Goal: Task Accomplishment & Management: Complete application form

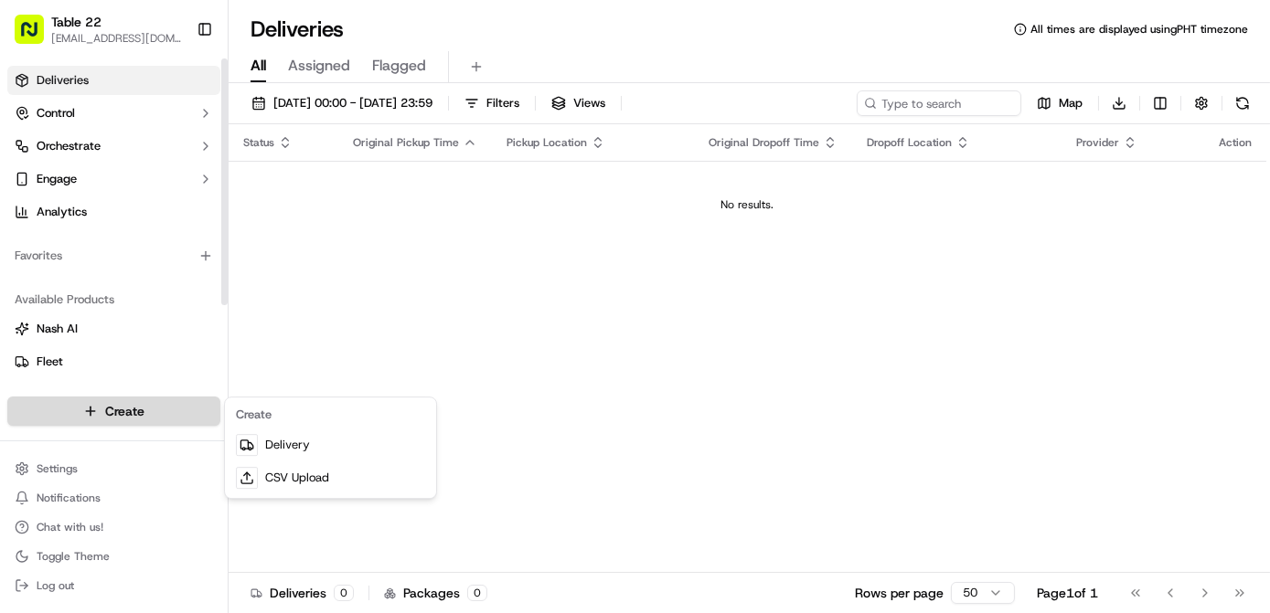
click at [112, 410] on html "Table 22 [EMAIL_ADDRESS][DOMAIN_NAME] Toggle Sidebar Deliveries Control Orchest…" at bounding box center [635, 306] width 1270 height 613
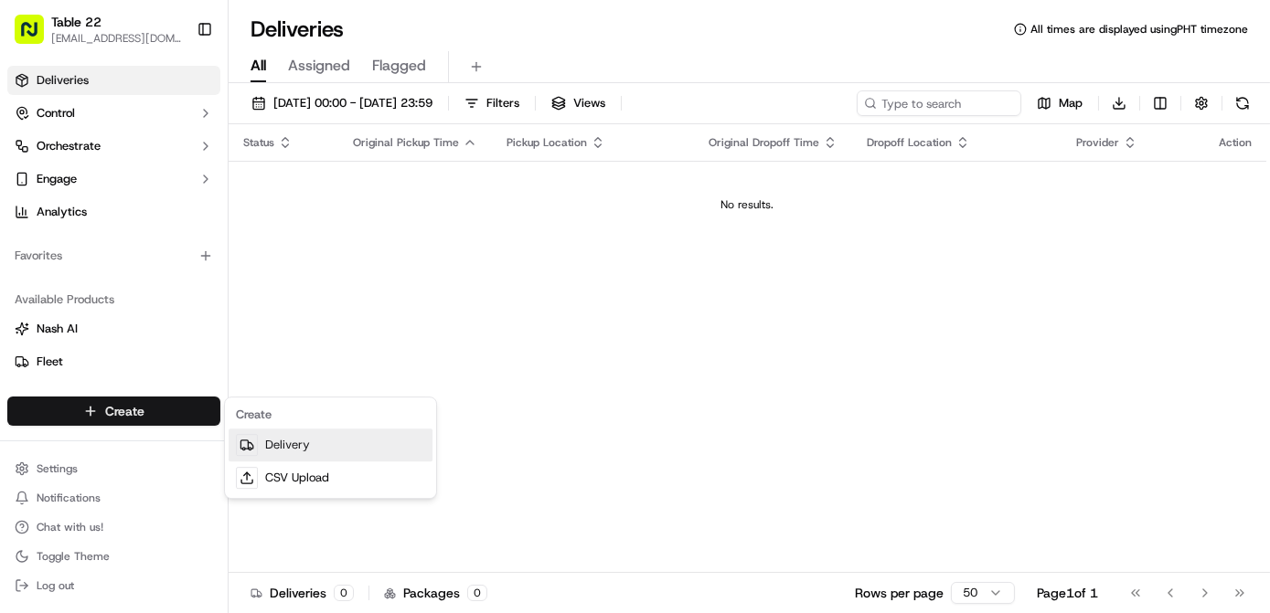
click at [295, 447] on link "Delivery" at bounding box center [331, 445] width 204 height 33
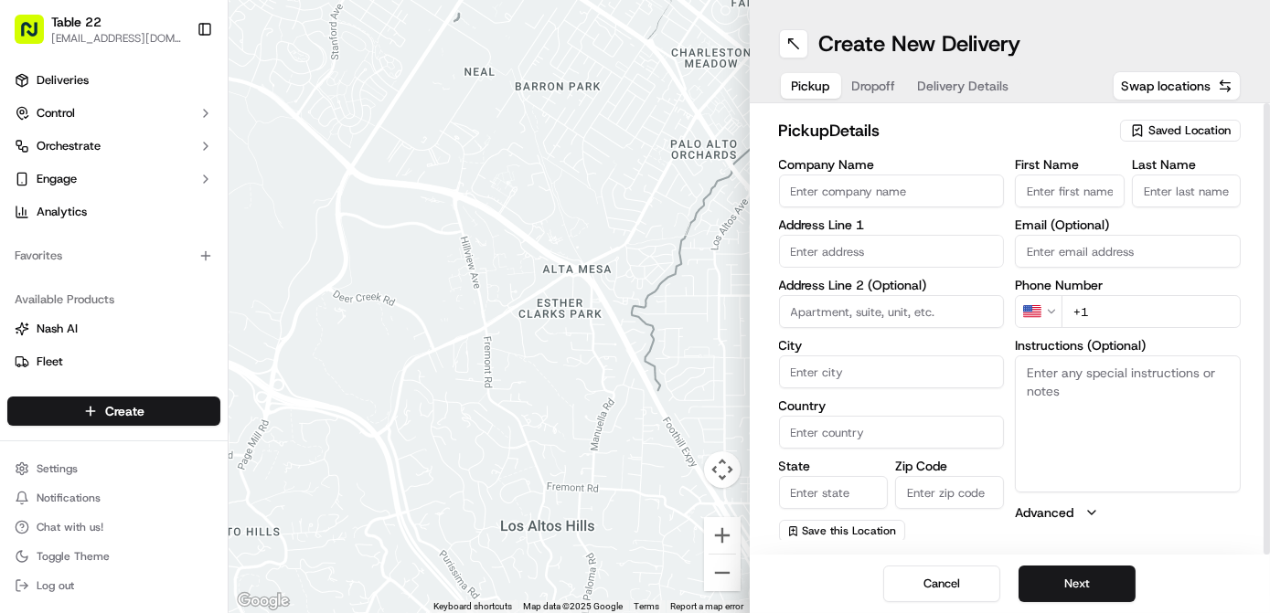
click at [1183, 129] on span "Saved Location" at bounding box center [1189, 130] width 82 height 16
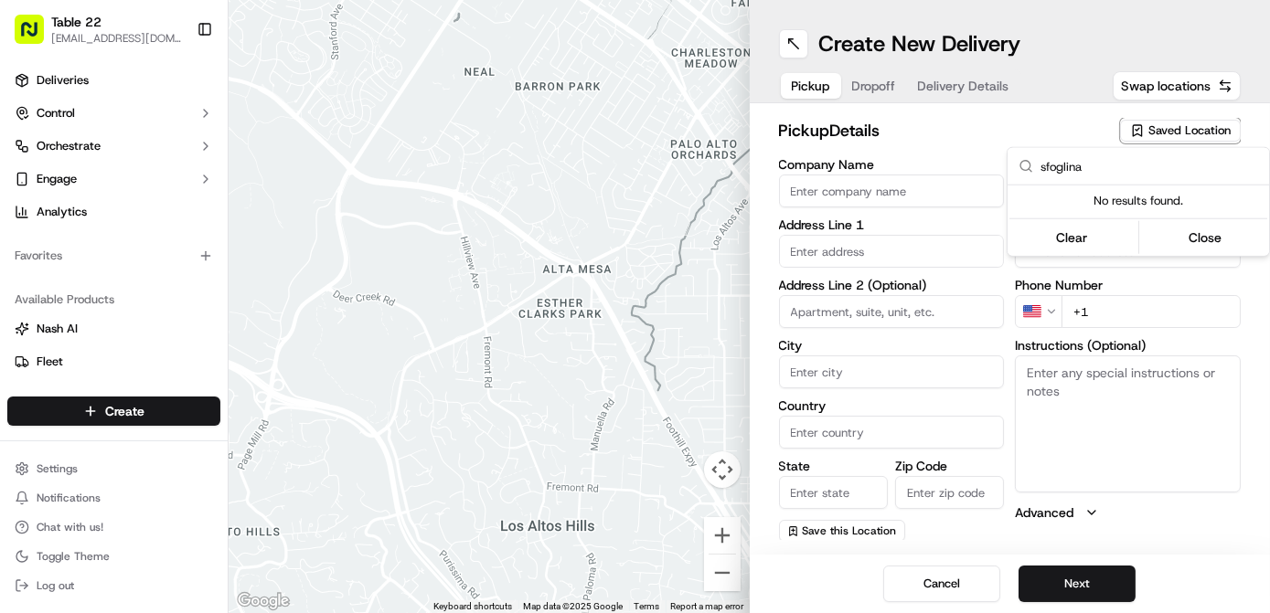
type input "sfoglina"
click at [843, 188] on html "Table 22 [EMAIL_ADDRESS][DOMAIN_NAME] Toggle Sidebar Deliveries Control Orchest…" at bounding box center [635, 306] width 1270 height 613
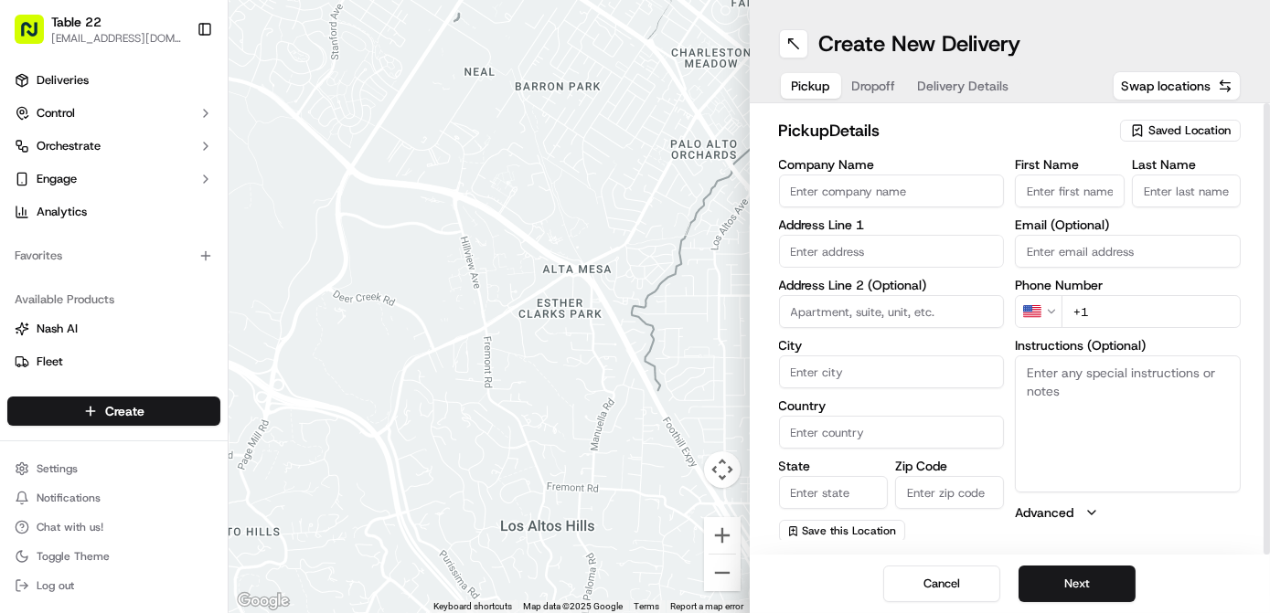
click at [843, 188] on input "Company Name" at bounding box center [892, 191] width 226 height 33
type input "Sfoglina"
click at [882, 250] on input "text" at bounding box center [892, 251] width 226 height 33
paste input "[STREET_ADDRESS][US_STATE][US_STATE][US_STATE]"
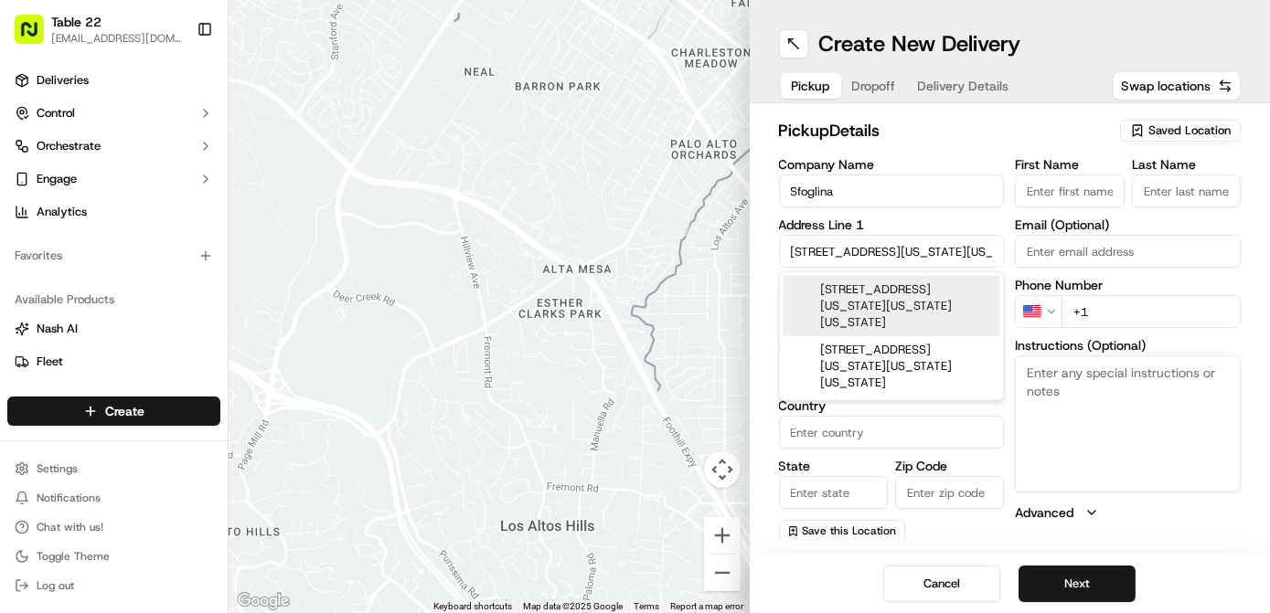
click at [888, 318] on div "[STREET_ADDRESS][US_STATE][US_STATE][US_STATE]" at bounding box center [891, 306] width 217 height 60
type input "[STREET_ADDRESS][US_STATE][US_STATE]"
type input "[US_STATE]"
type input "[GEOGRAPHIC_DATA]"
type input "DC"
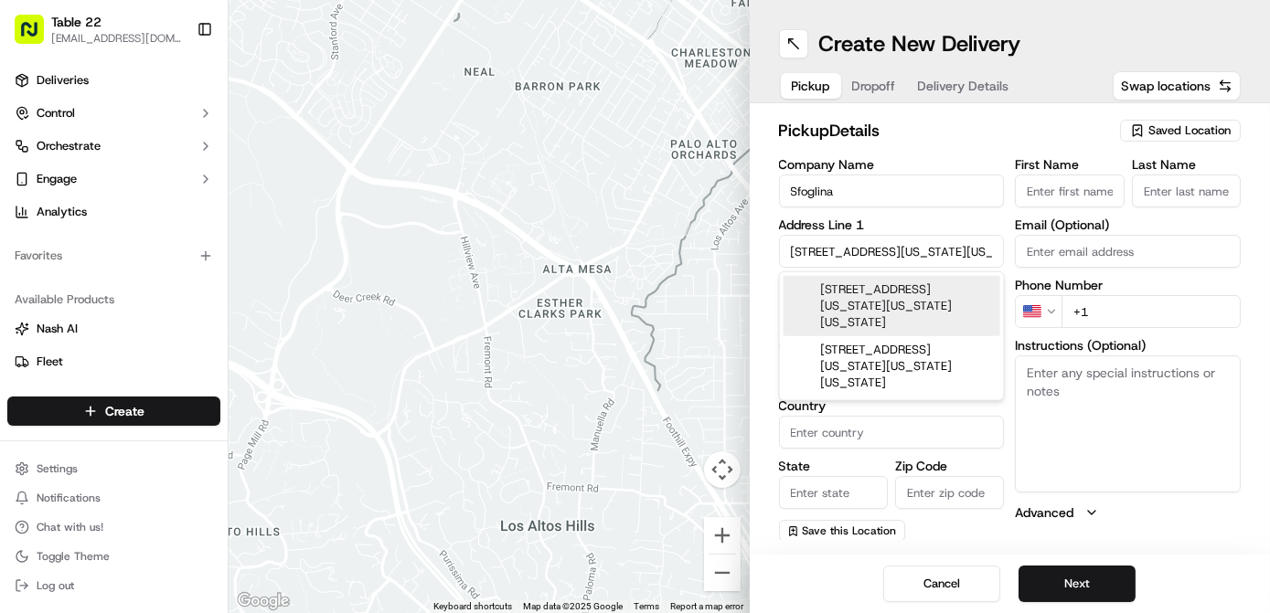
type input "20001"
type input "[STREET_ADDRESS][US_STATE]"
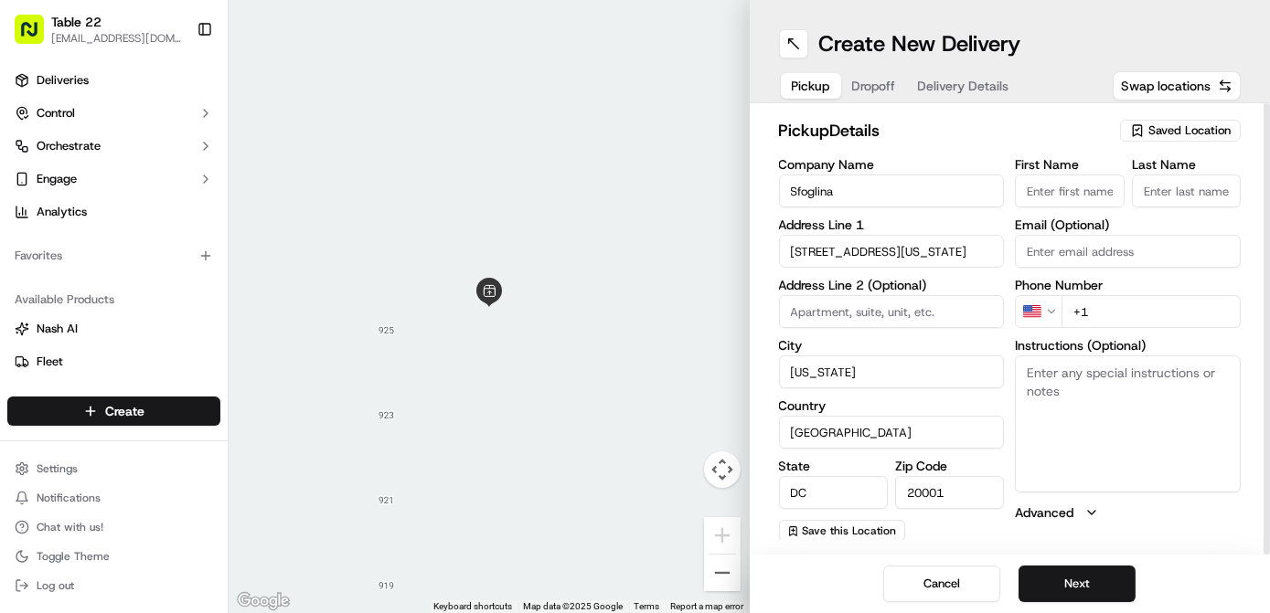
click at [1156, 323] on input "+1" at bounding box center [1150, 311] width 179 height 33
paste input "[PHONE_NUMBER]"
type input "[PHONE_NUMBER]"
click at [1073, 430] on textarea "Instructions (Optional)" at bounding box center [1128, 424] width 226 height 137
paste textarea "Tell the restaurant you're picking up the TABLE22 DELIVERY. Please pick up the …"
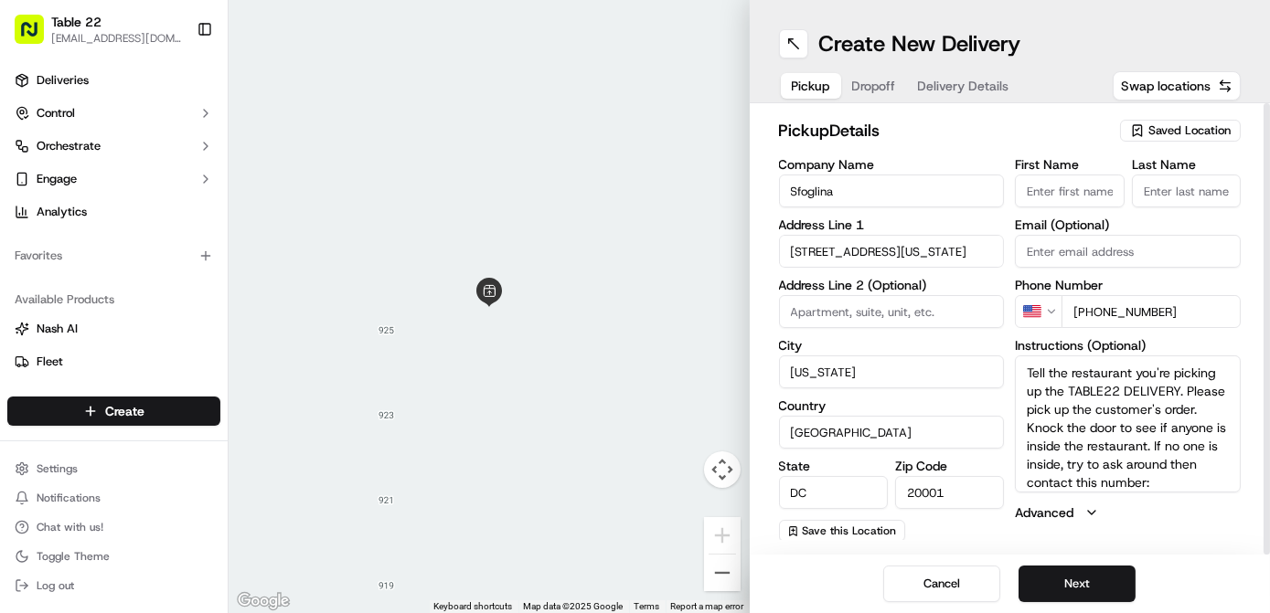
scroll to position [16, 0]
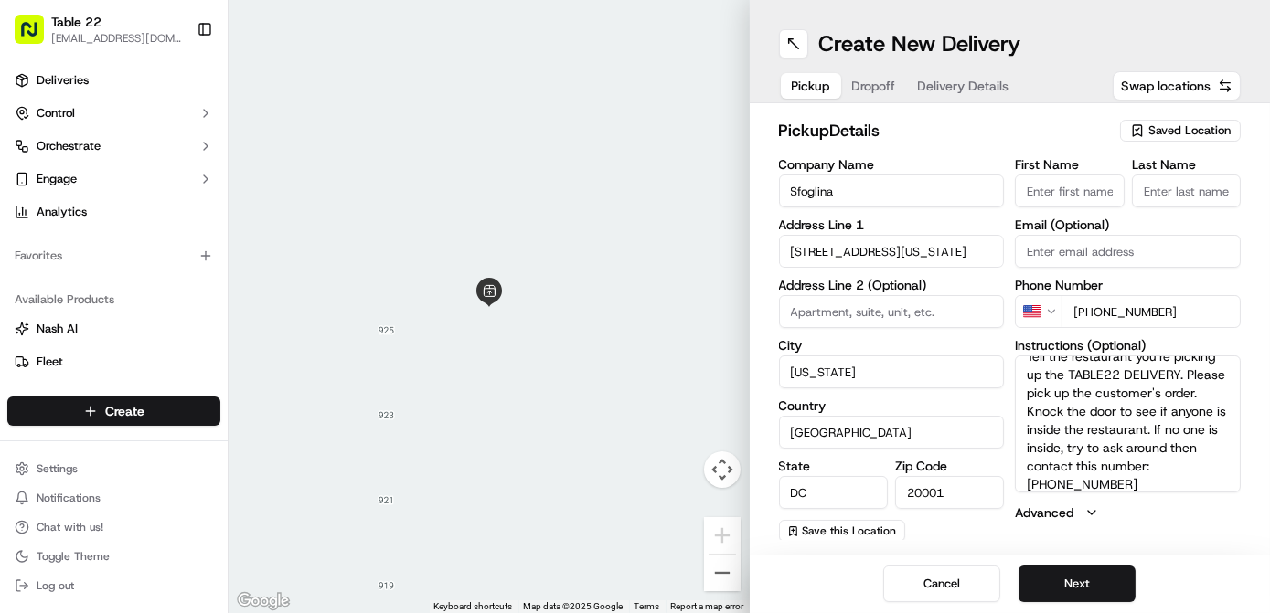
type textarea "Tell the restaurant you're picking up the TABLE22 DELIVERY. Please pick up the …"
click at [853, 535] on span "Save this Location" at bounding box center [850, 531] width 94 height 15
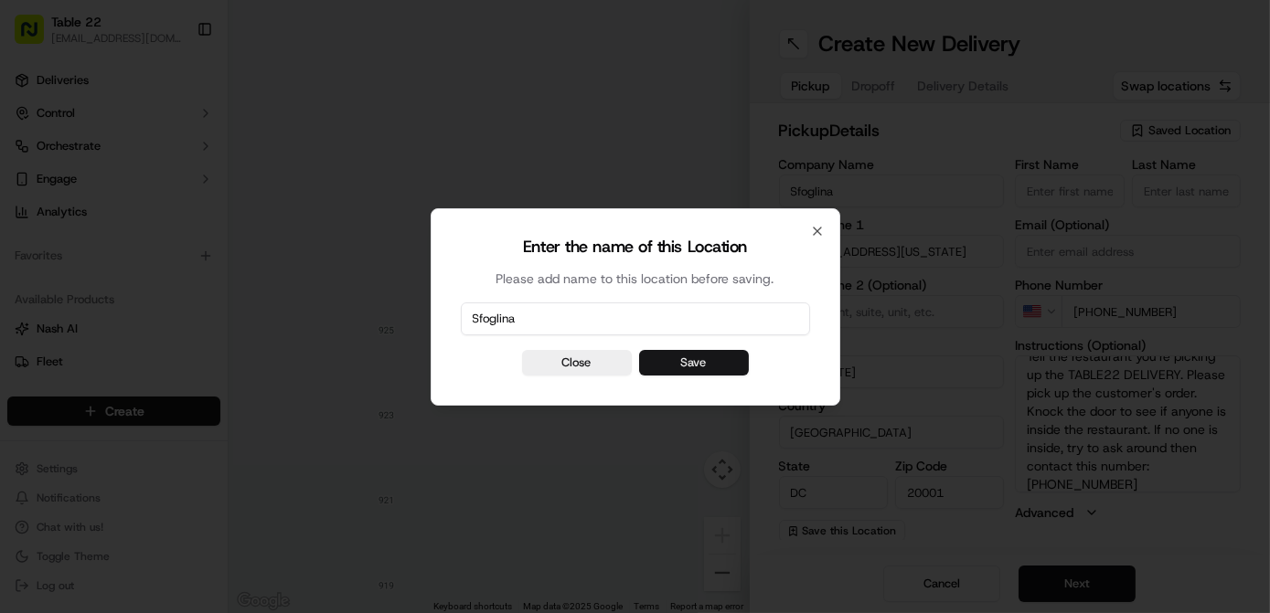
click at [720, 360] on button "Save" at bounding box center [694, 363] width 110 height 26
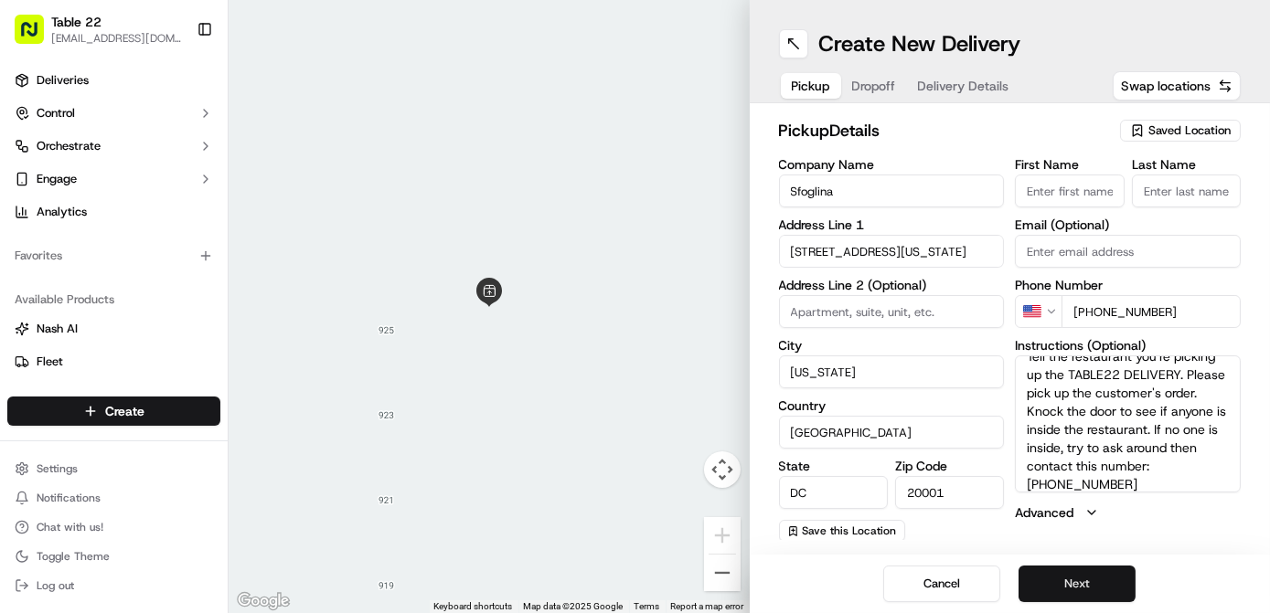
click at [1067, 583] on button "Next" at bounding box center [1076, 584] width 117 height 37
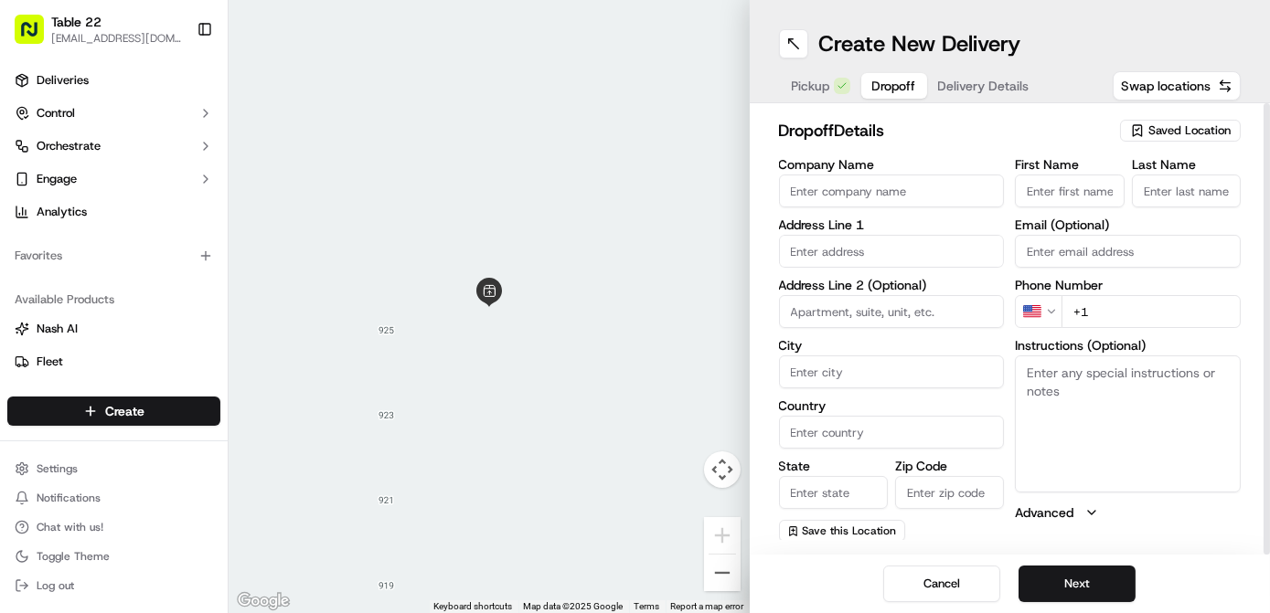
drag, startPoint x: 835, startPoint y: 186, endPoint x: 858, endPoint y: 188, distance: 22.9
click at [835, 186] on input "Company Name" at bounding box center [892, 191] width 226 height 33
paste input "[PERSON_NAME]"
type input "[PERSON_NAME]"
click at [1053, 190] on input "First Name" at bounding box center [1069, 191] width 109 height 33
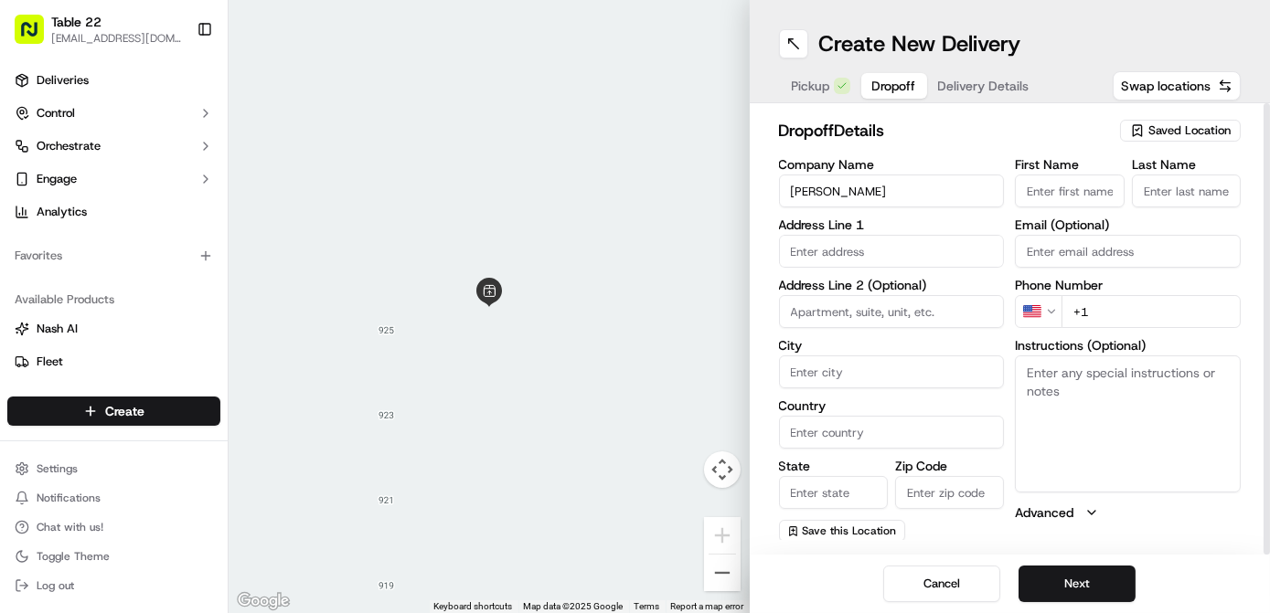
paste input "[PERSON_NAME]"
click at [1071, 186] on input "[PERSON_NAME]" at bounding box center [1069, 191] width 109 height 33
type input "[PERSON_NAME]"
click at [1201, 192] on input "Last Name" at bounding box center [1186, 191] width 109 height 33
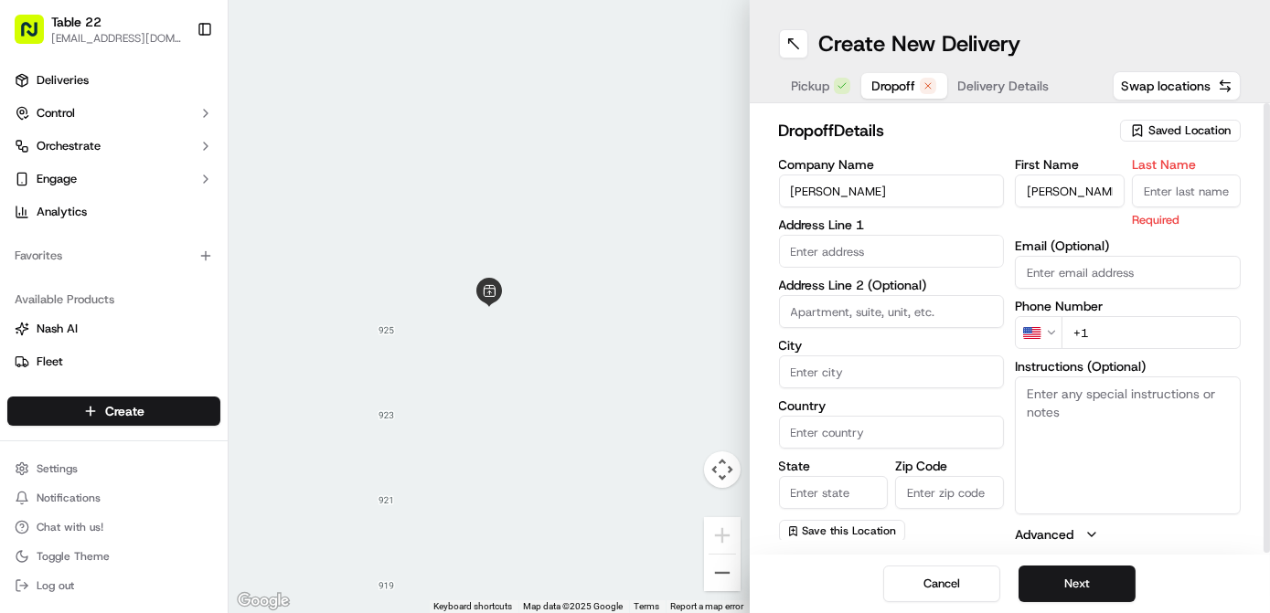
paste input "[PERSON_NAME]"
type input "[PERSON_NAME]"
click at [1112, 189] on input "[PERSON_NAME]" at bounding box center [1069, 191] width 109 height 33
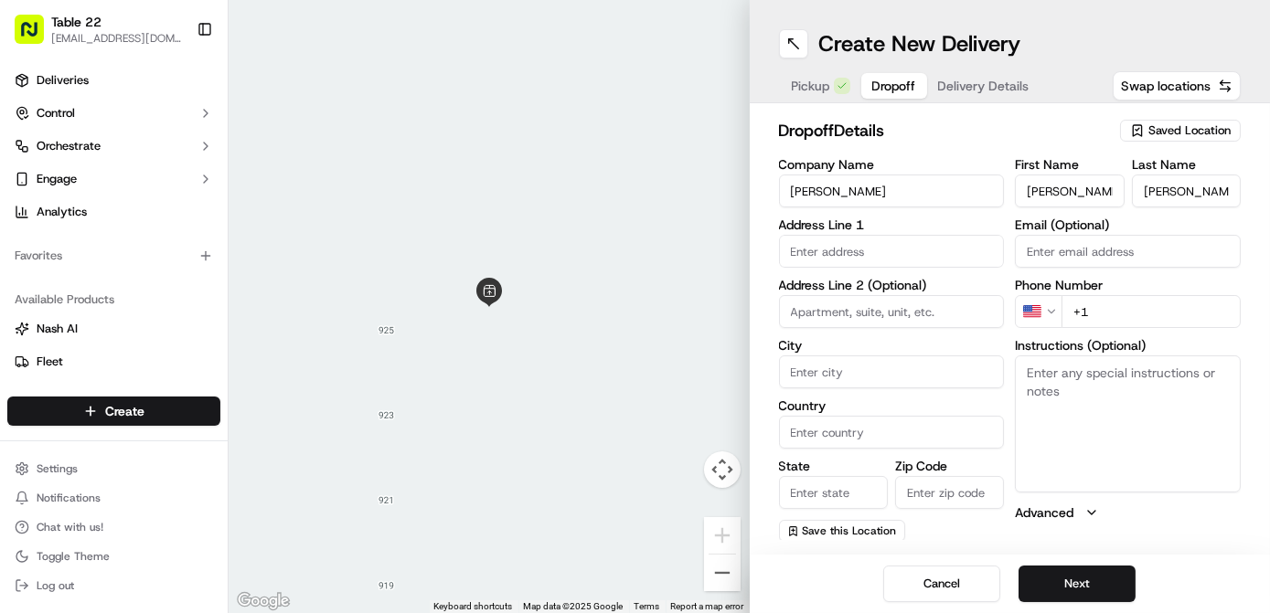
type input "[PERSON_NAME]"
click at [1137, 322] on input "+1" at bounding box center [1150, 311] width 179 height 33
paste input "[PHONE_NUMBER]"
type input "[PHONE_NUMBER]"
click at [841, 257] on input "text" at bounding box center [892, 251] width 226 height 33
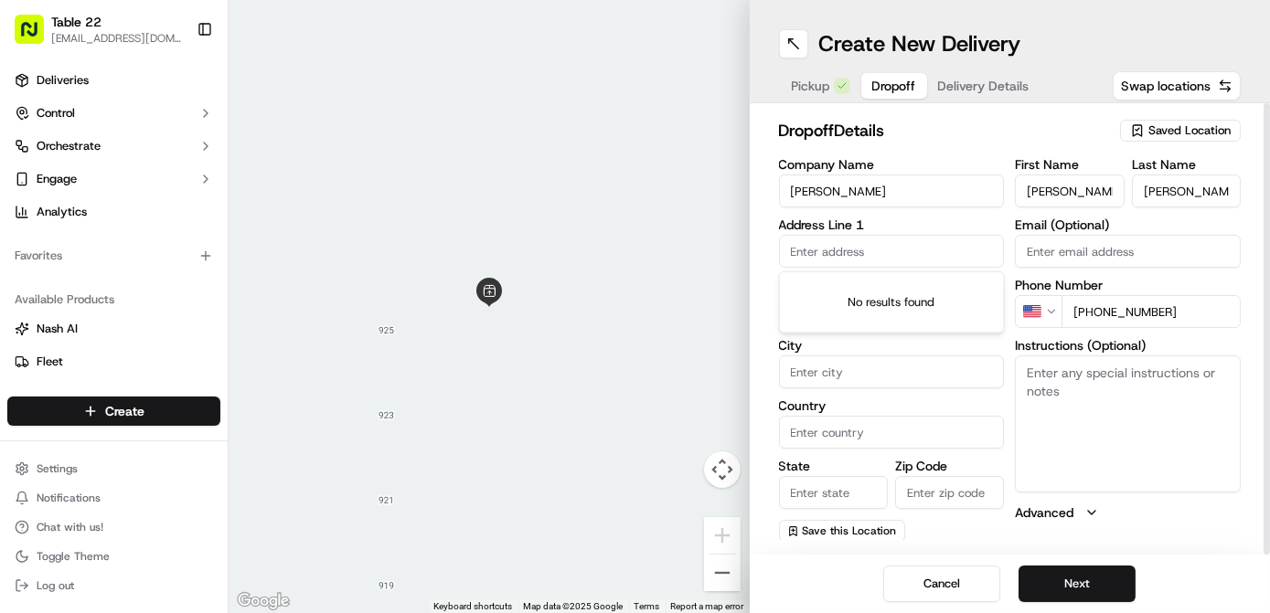
paste input "[STREET_ADDRESS][US_STATE]"
click at [908, 292] on div "[STREET_ADDRESS][US_STATE]" at bounding box center [891, 298] width 217 height 44
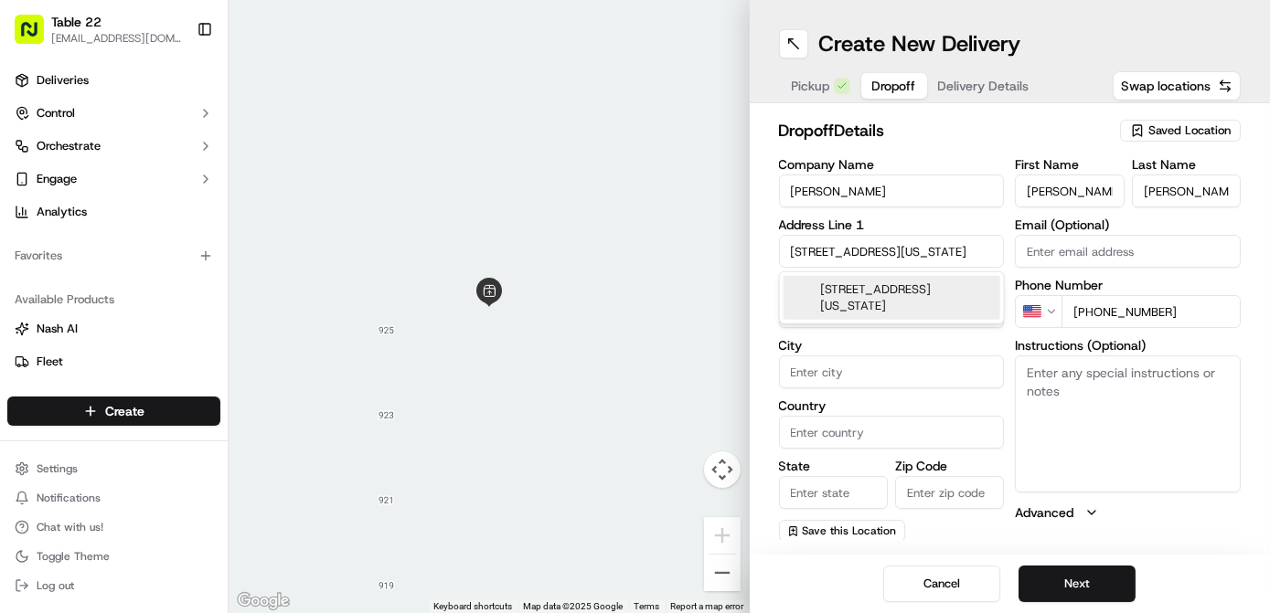
type input "[STREET_ADDRESS]"
type input "[GEOGRAPHIC_DATA]"
type input "VA"
type input "22311"
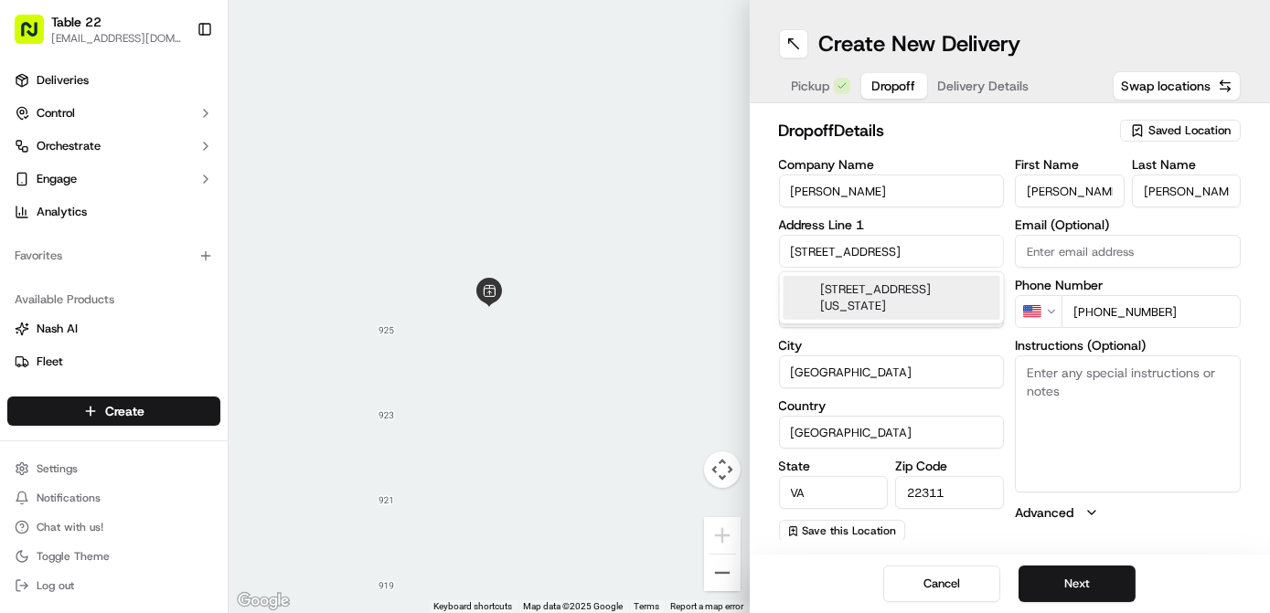
type input "[STREET_ADDRESS]"
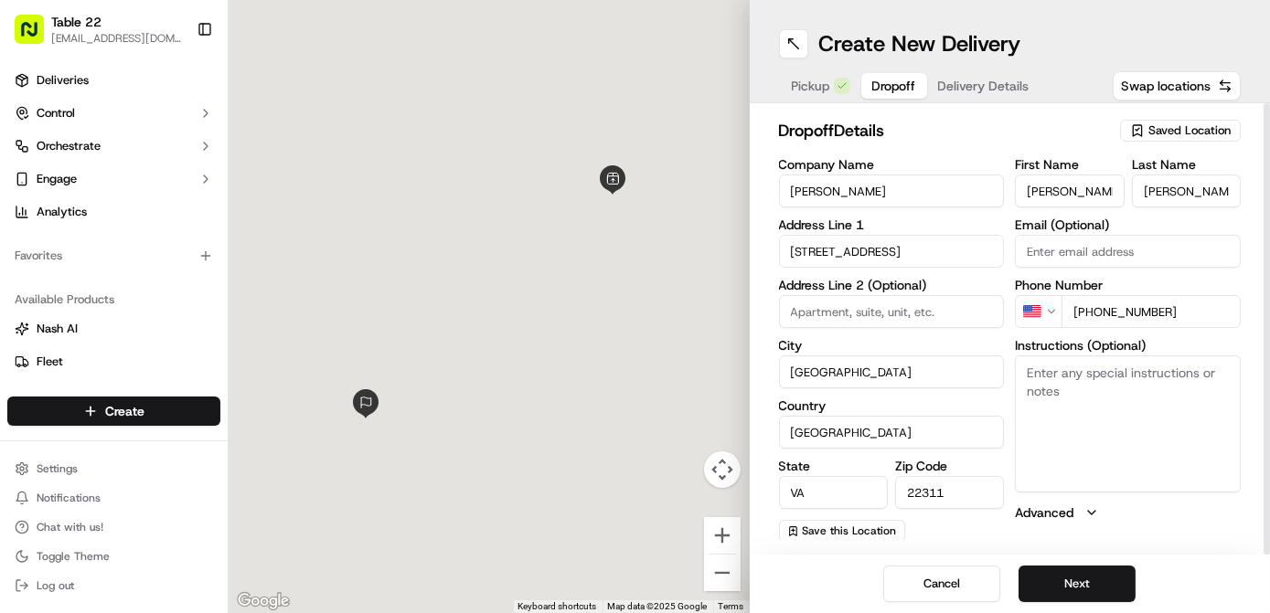
scroll to position [0, 0]
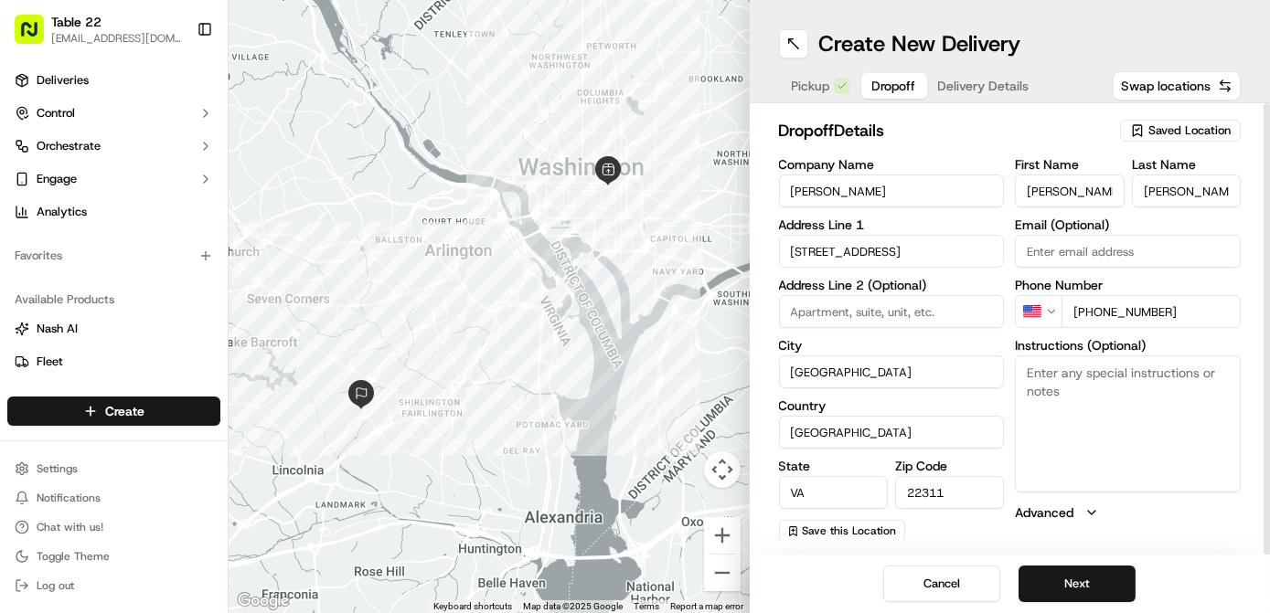
click at [1087, 432] on textarea "Instructions (Optional)" at bounding box center [1128, 424] width 226 height 137
type textarea "Please text me when you arrive"
click at [839, 527] on span "Save this Location" at bounding box center [850, 531] width 94 height 15
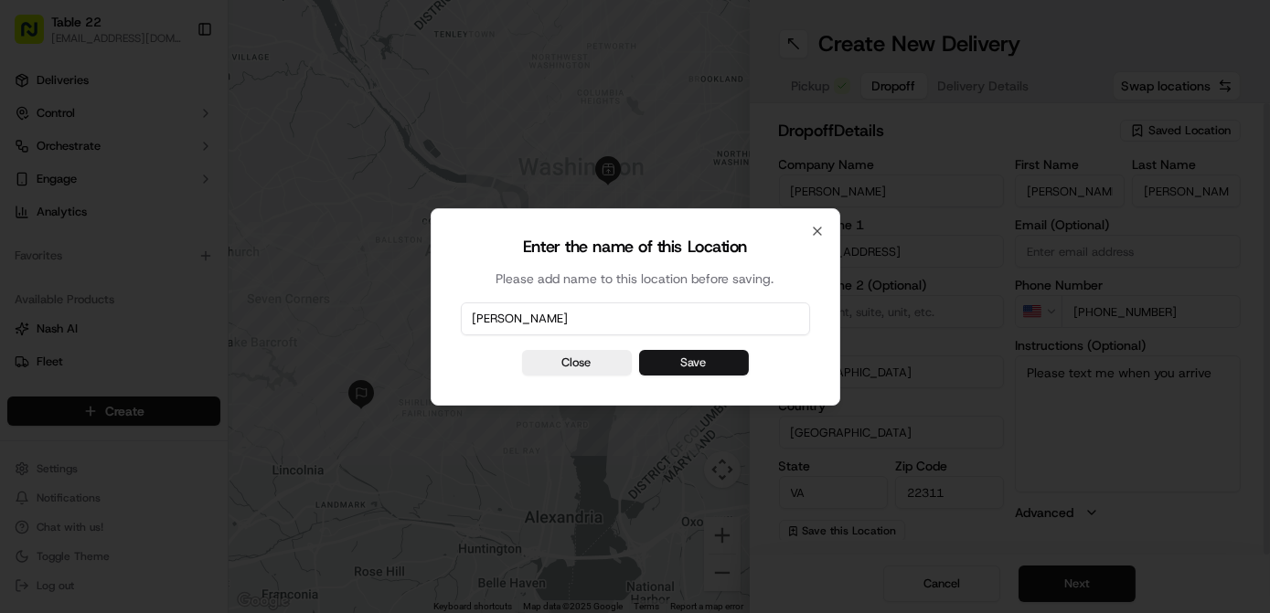
click at [681, 356] on button "Save" at bounding box center [694, 363] width 110 height 26
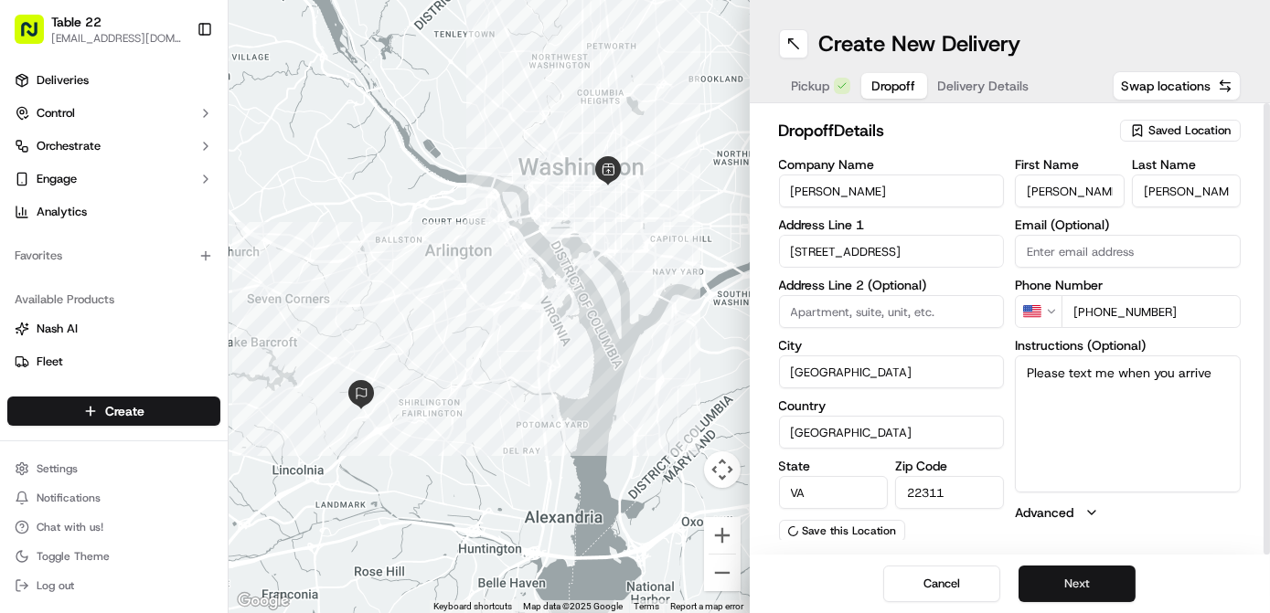
click at [1060, 581] on button "Next" at bounding box center [1076, 584] width 117 height 37
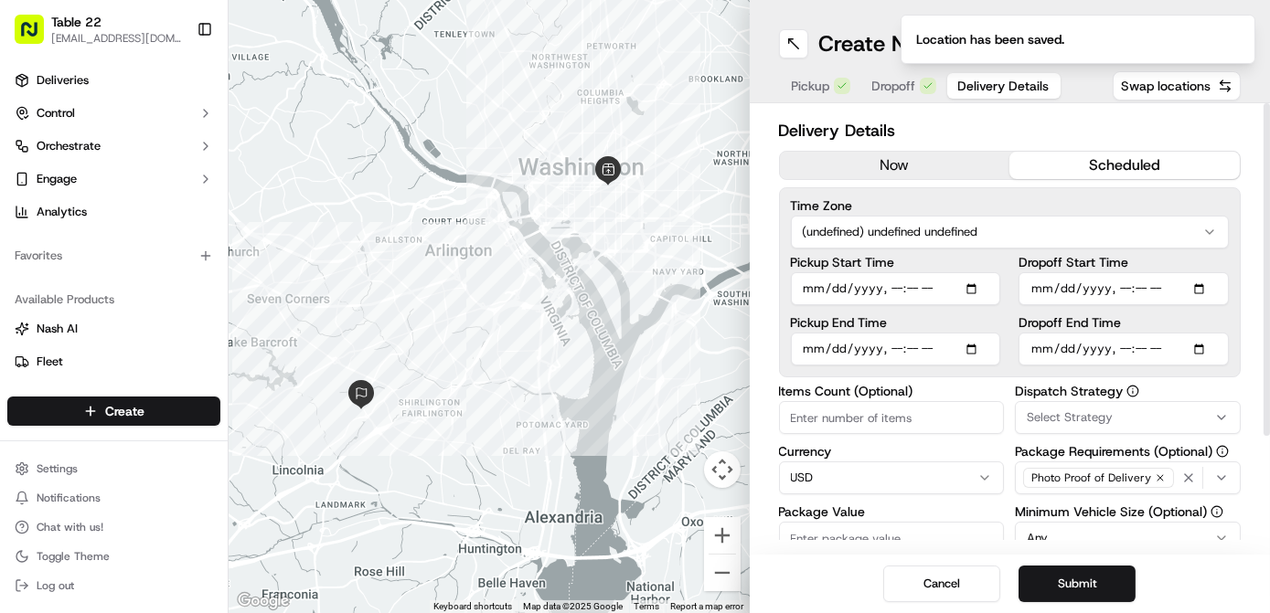
click at [1068, 162] on button "scheduled" at bounding box center [1124, 165] width 230 height 27
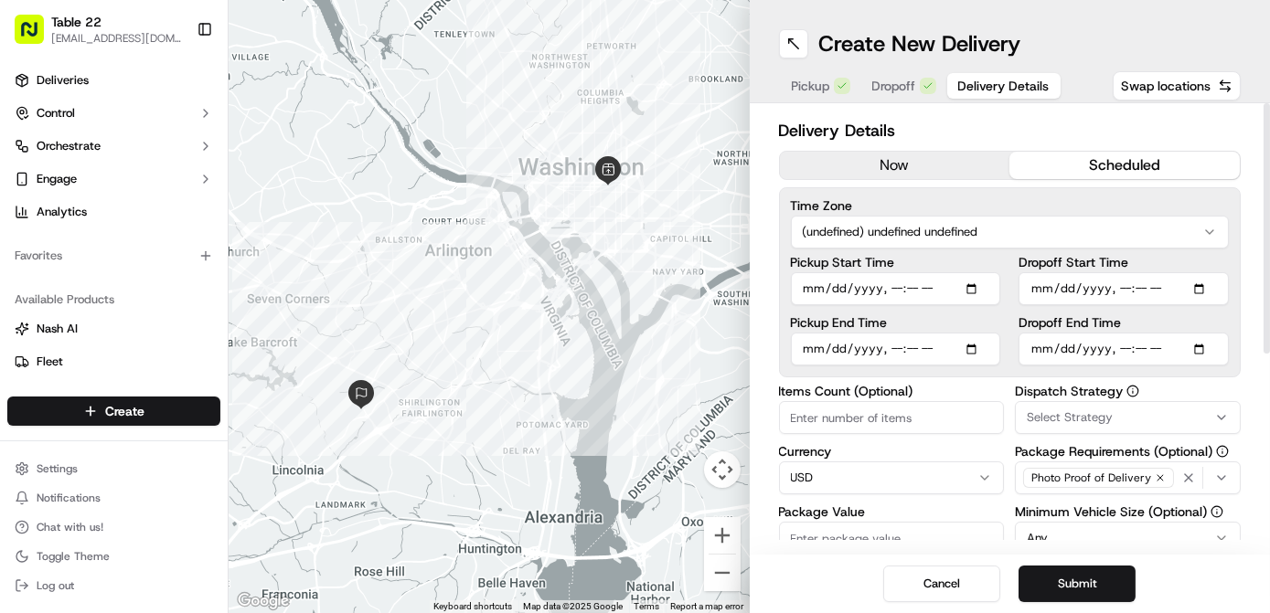
click at [898, 234] on html "Table 22 [EMAIL_ADDRESS][DOMAIN_NAME] Toggle Sidebar Deliveries Control Orchest…" at bounding box center [635, 306] width 1270 height 613
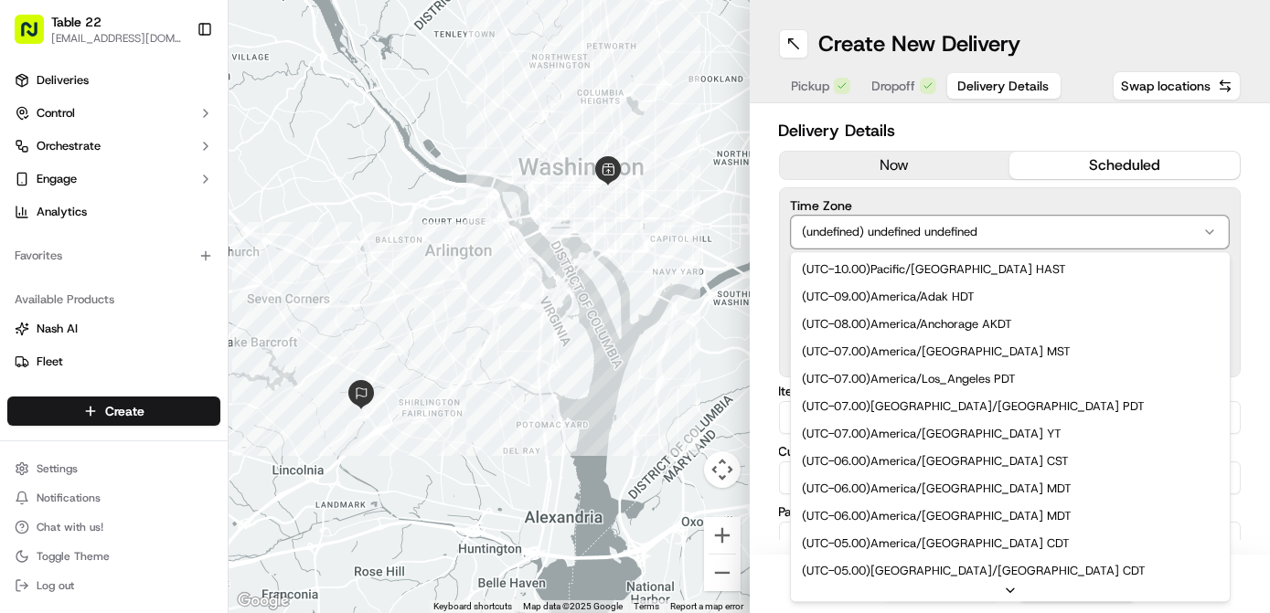
click at [901, 186] on html "Table 22 [EMAIL_ADDRESS][DOMAIN_NAME] Toggle Sidebar Deliveries Control Orchest…" at bounding box center [635, 306] width 1270 height 613
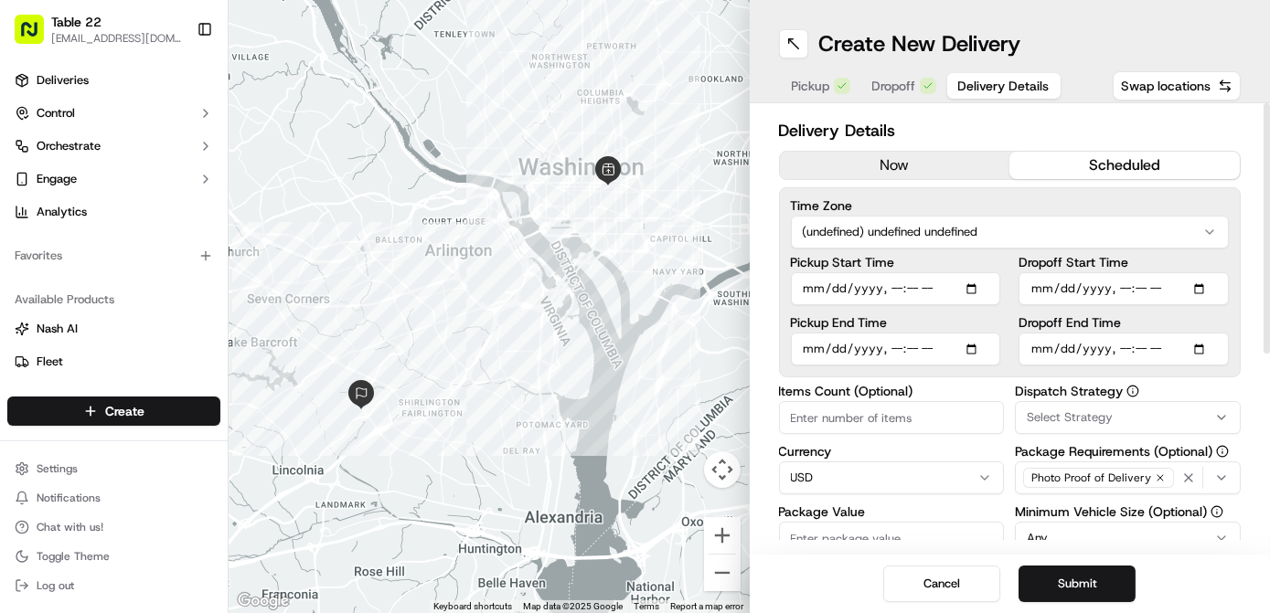
click at [1023, 239] on html "Table 22 [EMAIL_ADDRESS][DOMAIN_NAME] Toggle Sidebar Deliveries Control Orchest…" at bounding box center [635, 306] width 1270 height 613
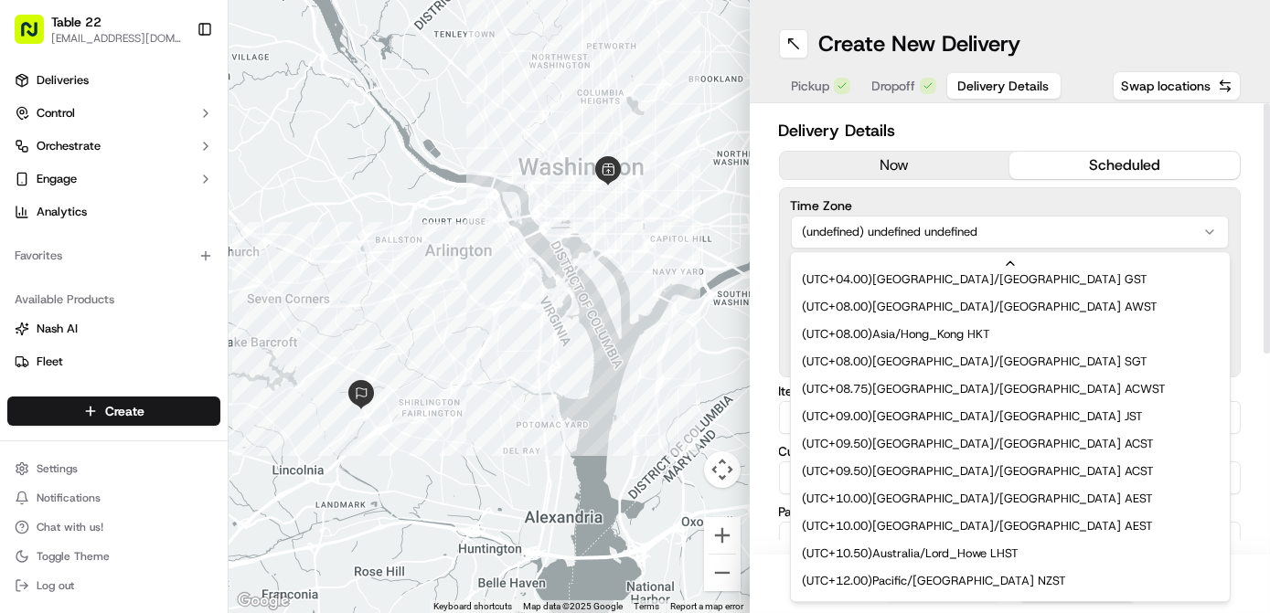
scroll to position [776, 0]
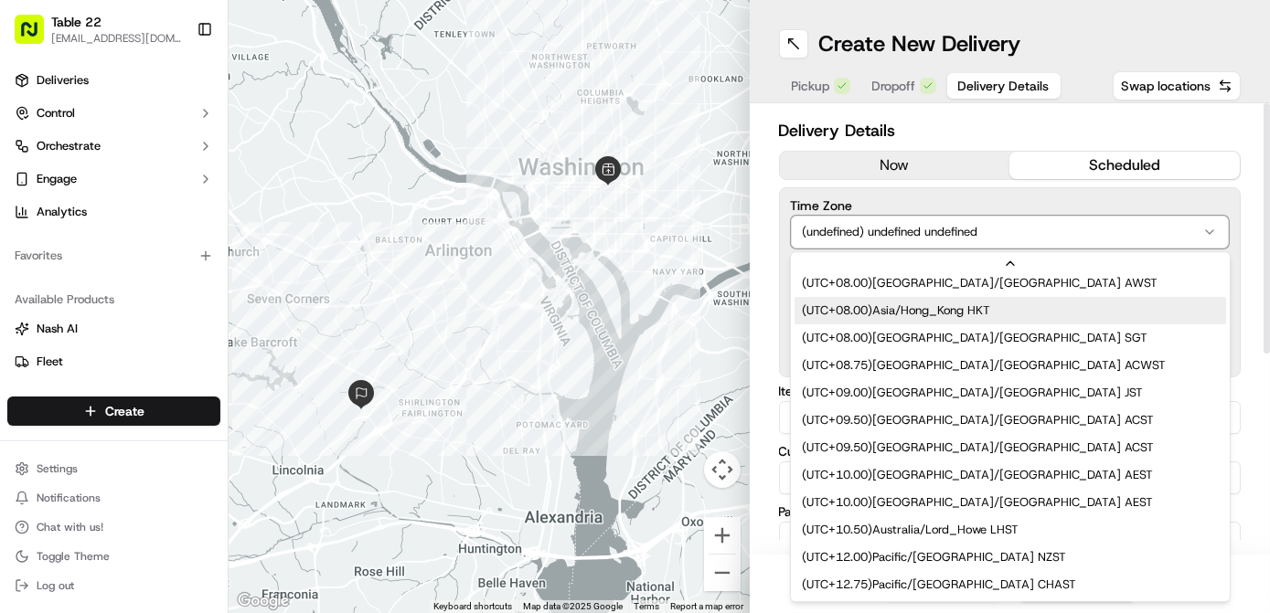
click at [1014, 315] on div "Pickup Start Time Pickup End Time Dropoff Start Time Dropoff End Time" at bounding box center [1010, 311] width 439 height 110
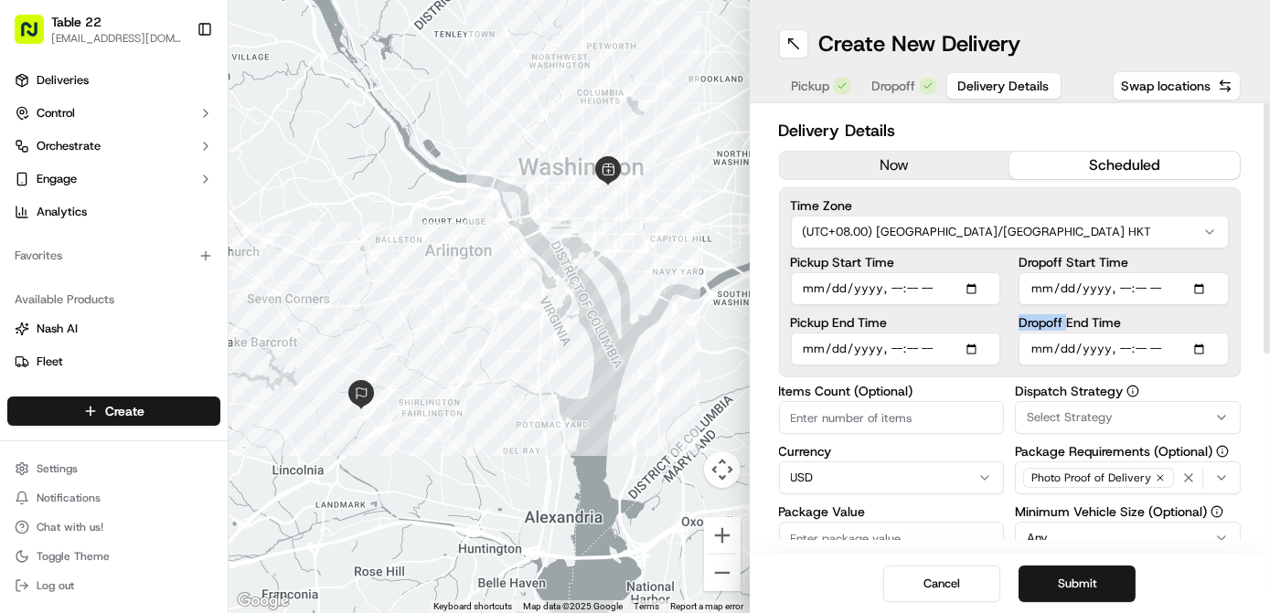
click at [973, 285] on input "Pickup Start Time" at bounding box center [896, 288] width 210 height 33
click at [901, 284] on input "Pickup Start Time" at bounding box center [896, 288] width 210 height 33
click at [888, 283] on input "Pickup Start Time" at bounding box center [896, 288] width 210 height 33
type input "[DATE]T23:00"
click at [980, 351] on input "Pickup End Time" at bounding box center [896, 349] width 210 height 33
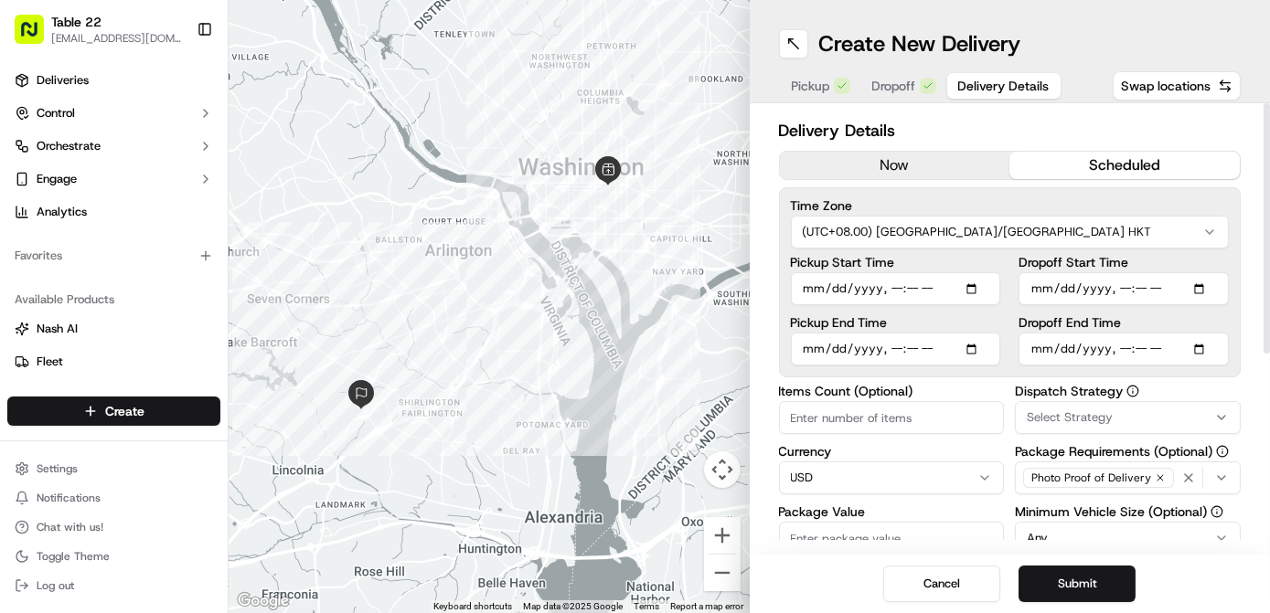
click at [893, 349] on input "Pickup End Time" at bounding box center [896, 349] width 210 height 33
click at [938, 347] on input "Pickup End Time" at bounding box center [896, 349] width 210 height 33
click at [931, 342] on input "Pickup End Time" at bounding box center [896, 349] width 210 height 33
click at [933, 354] on input "Pickup End Time" at bounding box center [896, 349] width 210 height 33
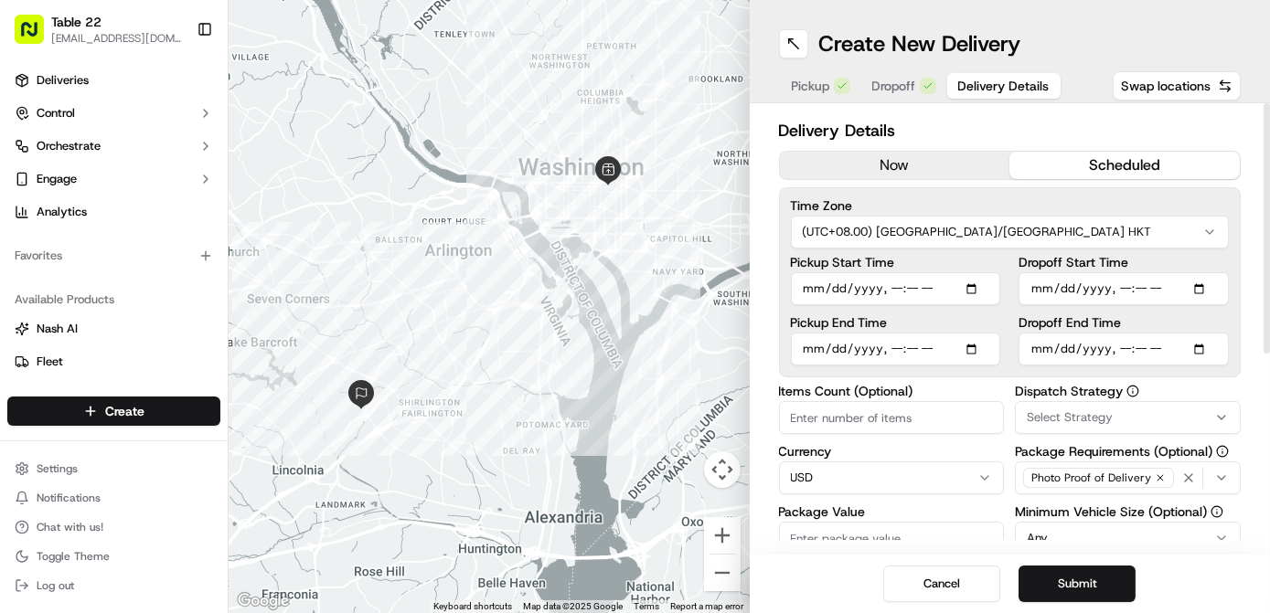
type input "[DATE]T23:30"
click at [1202, 290] on input "Dropoff Start Time" at bounding box center [1123, 288] width 210 height 33
click at [1121, 289] on input "Dropoff Start Time" at bounding box center [1123, 288] width 210 height 33
type input "[DATE]T00:00"
click at [1119, 344] on input "Dropoff End Time" at bounding box center [1123, 349] width 210 height 33
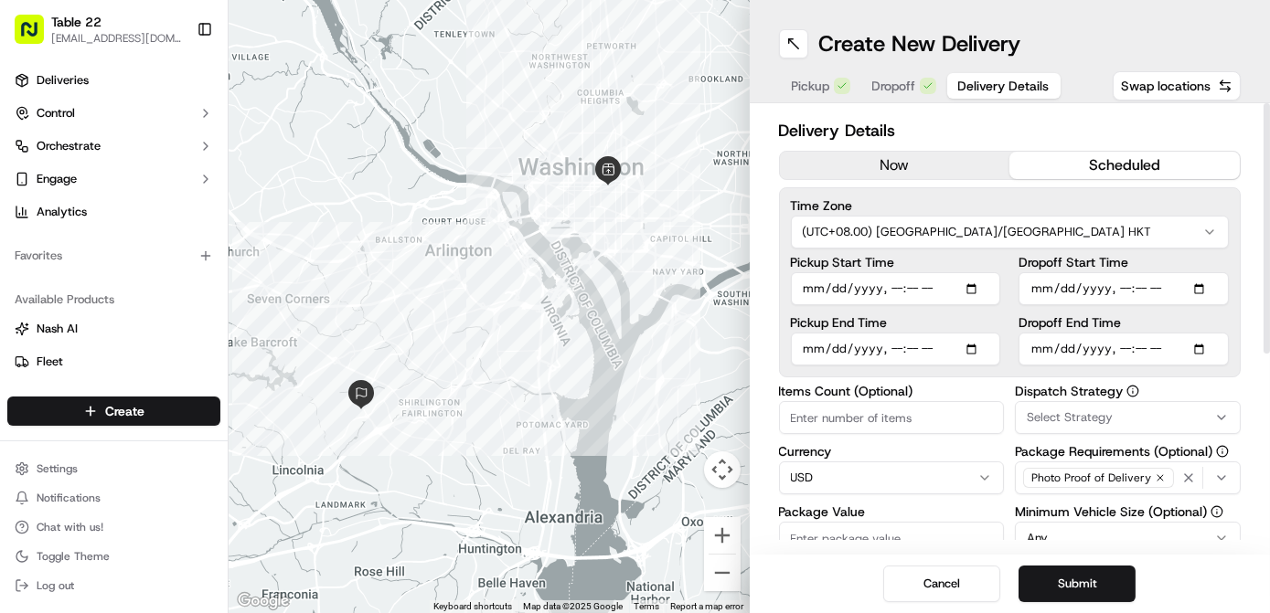
click at [1028, 347] on input "Dropoff End Time" at bounding box center [1123, 349] width 210 height 33
click at [1048, 347] on input "Dropoff End Time" at bounding box center [1123, 349] width 210 height 33
click at [1122, 346] on input "Dropoff End Time" at bounding box center [1123, 349] width 210 height 33
type input "[DATE]T01:00"
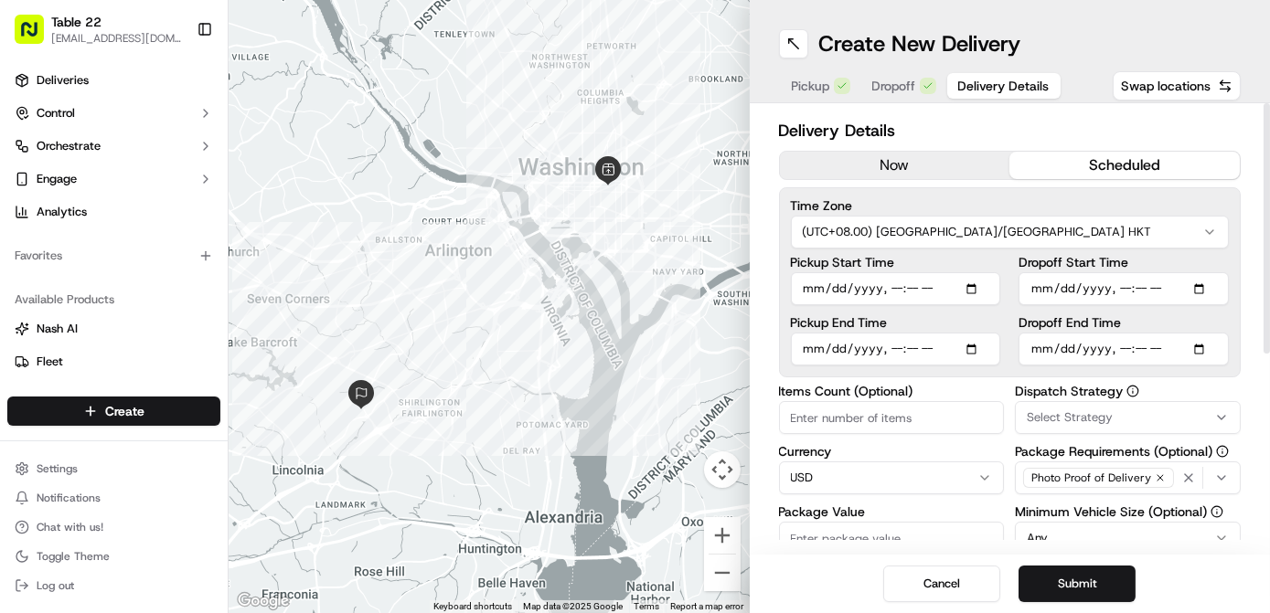
click at [1064, 419] on span "Select Strategy" at bounding box center [1070, 418] width 86 height 16
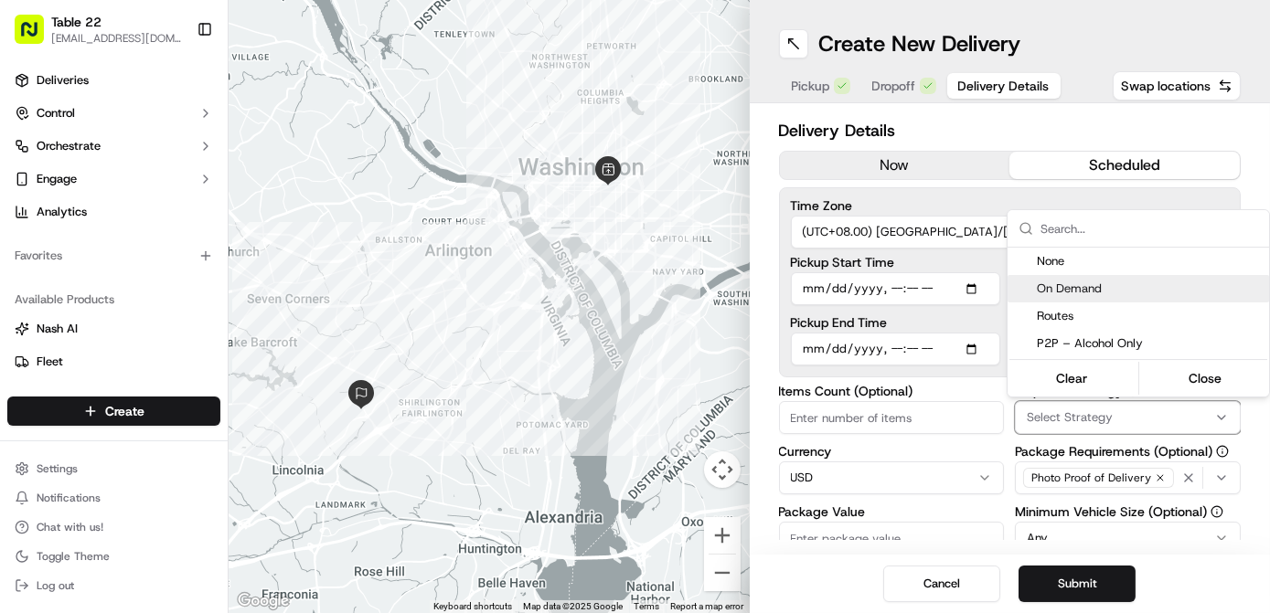
click at [1068, 290] on span "On Demand" at bounding box center [1149, 289] width 225 height 16
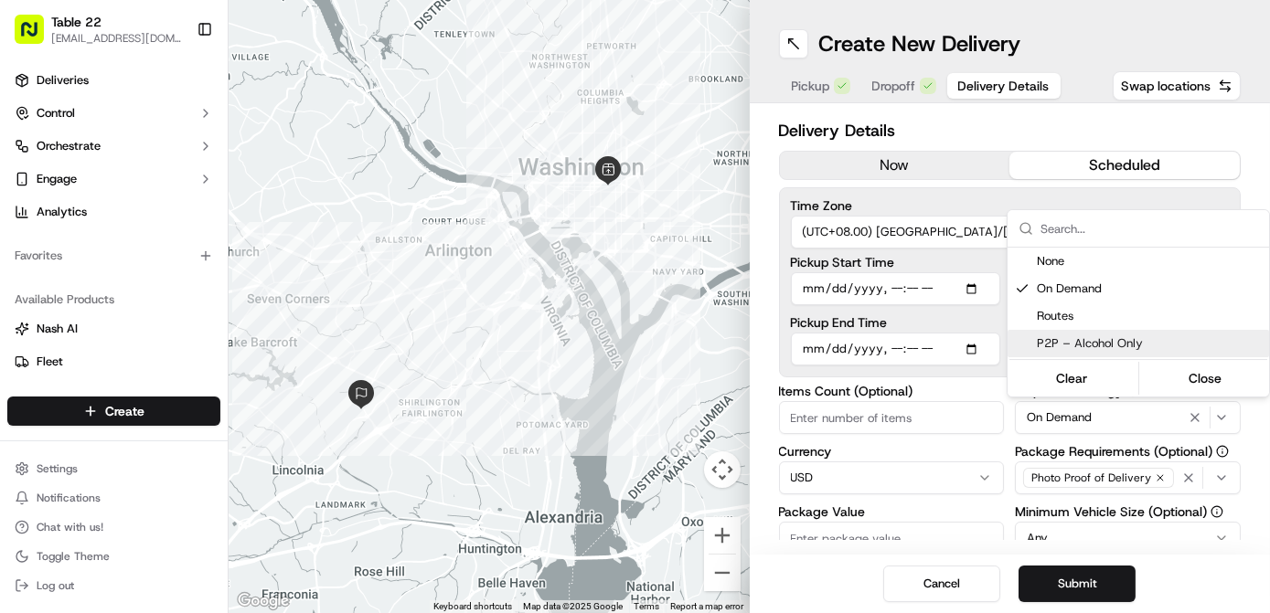
click at [1177, 484] on html "Table 22 [EMAIL_ADDRESS][DOMAIN_NAME] Toggle Sidebar Deliveries Control Orchest…" at bounding box center [635, 306] width 1270 height 613
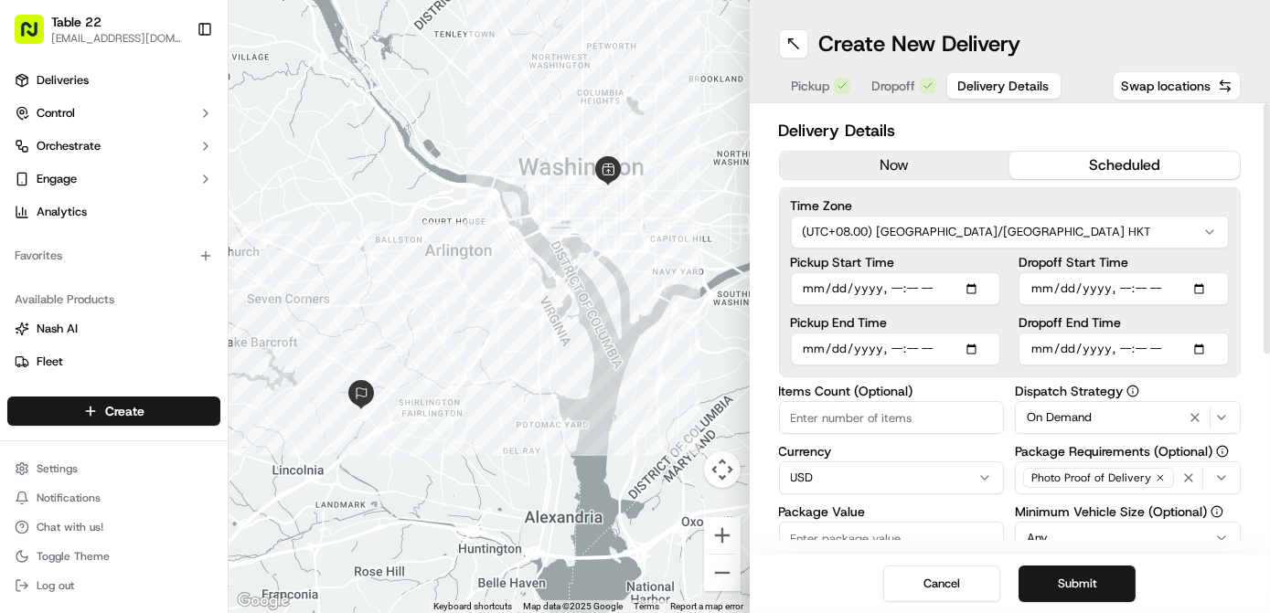
click at [1175, 484] on div "Photo Proof of Delivery" at bounding box center [1127, 477] width 217 height 27
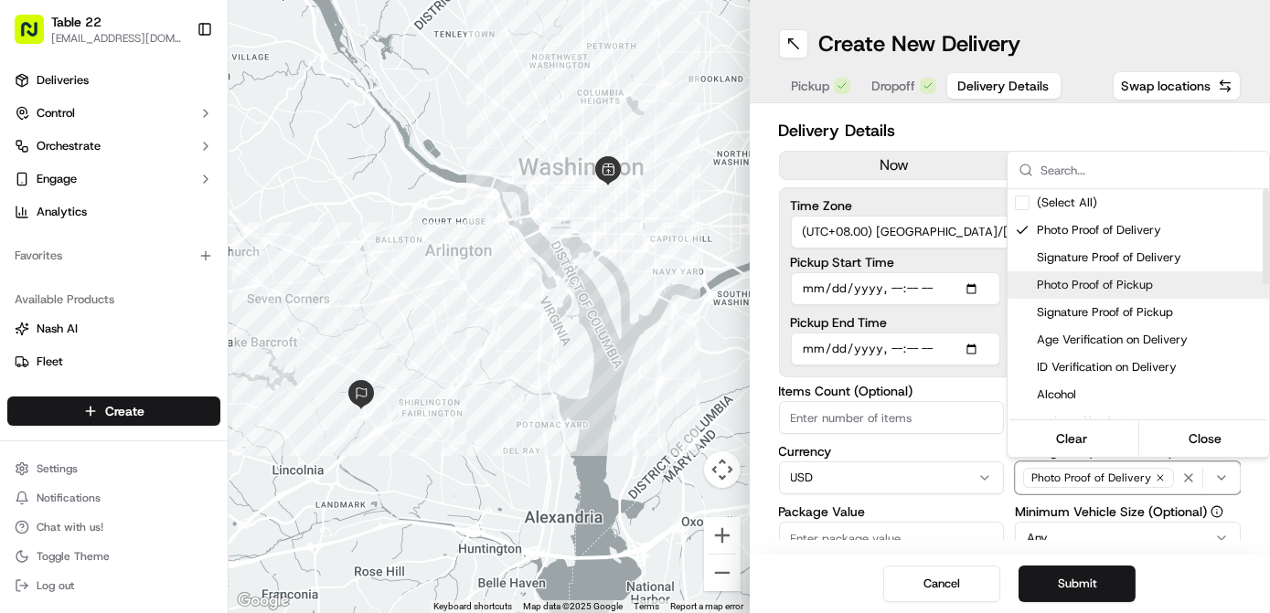
click at [1097, 291] on span "Photo Proof of Pickup" at bounding box center [1149, 285] width 225 height 16
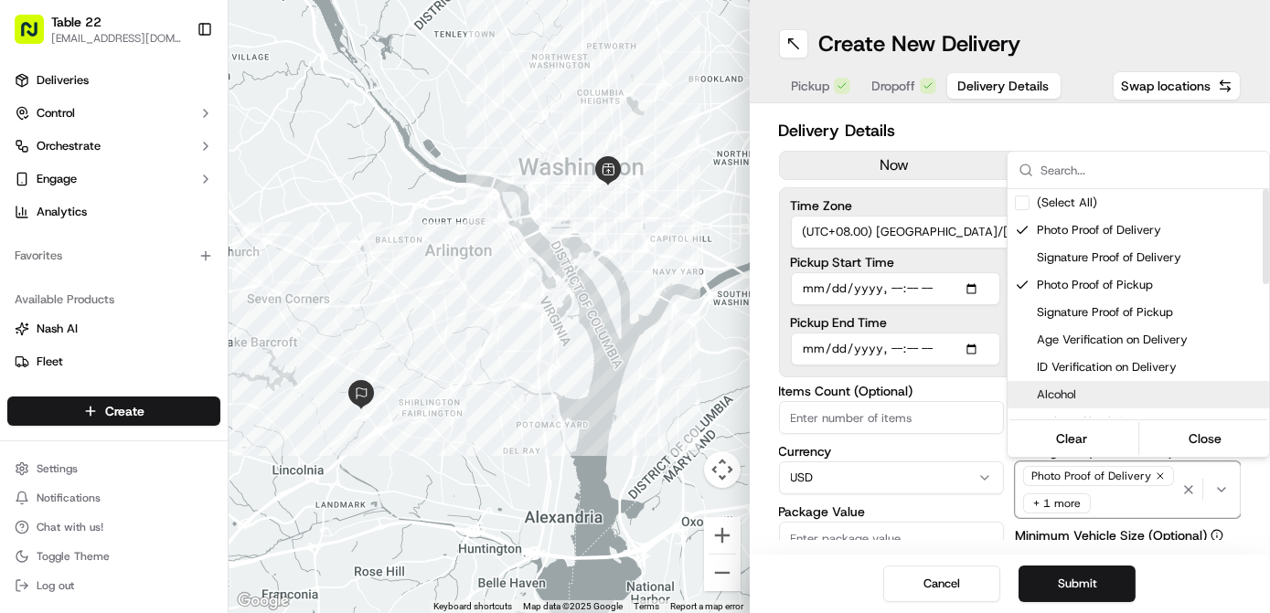
click at [960, 386] on html "Table 22 [EMAIL_ADDRESS][DOMAIN_NAME] Toggle Sidebar Deliveries Control Orchest…" at bounding box center [635, 306] width 1270 height 613
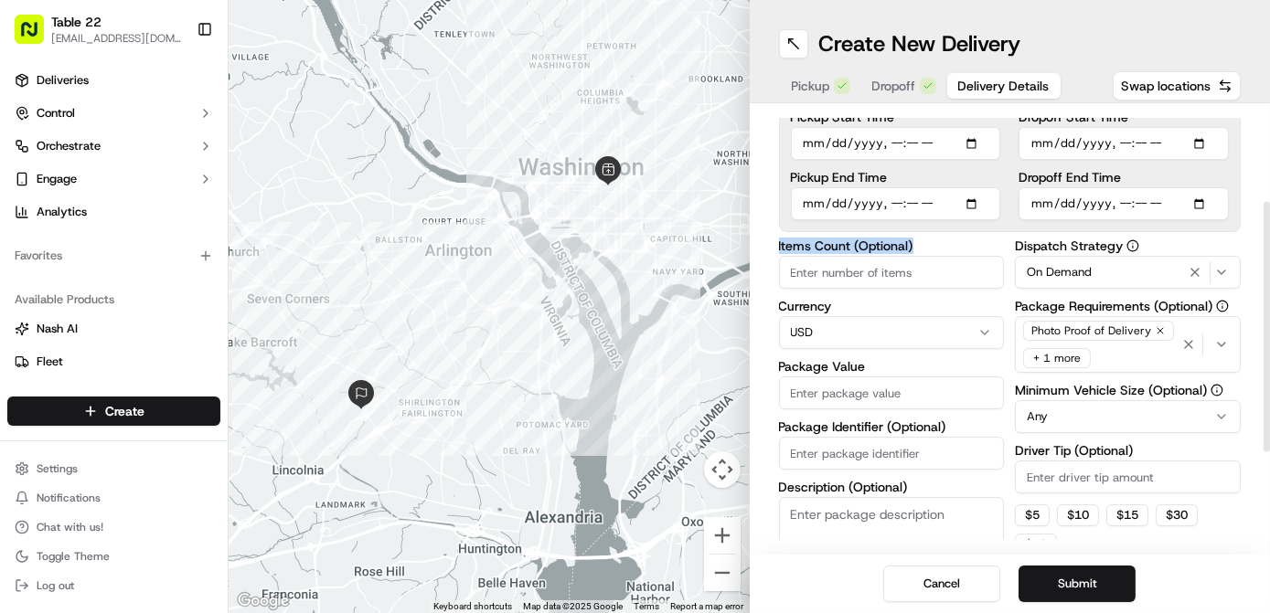
scroll to position [165, 0]
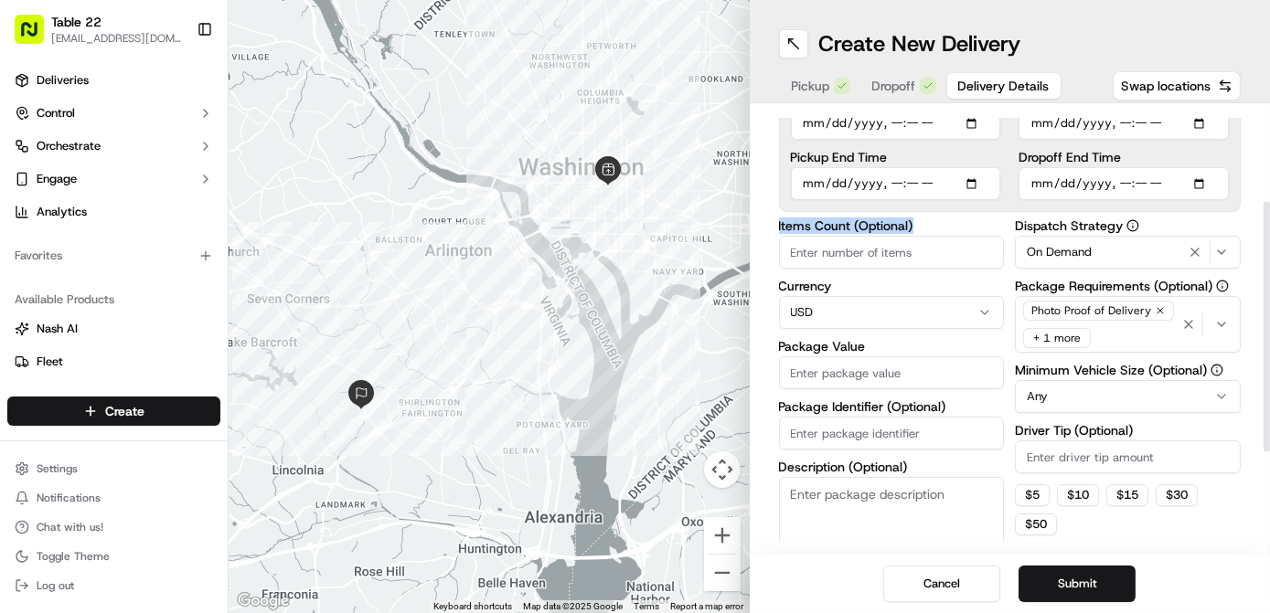
click at [1055, 396] on html "Table 22 [EMAIL_ADDRESS][DOMAIN_NAME] Toggle Sidebar Deliveries Control Orchest…" at bounding box center [635, 306] width 1270 height 613
click at [1034, 491] on button "$ 5" at bounding box center [1032, 495] width 35 height 22
type input "5"
click at [834, 362] on input "Package Value" at bounding box center [892, 372] width 226 height 33
type input "100"
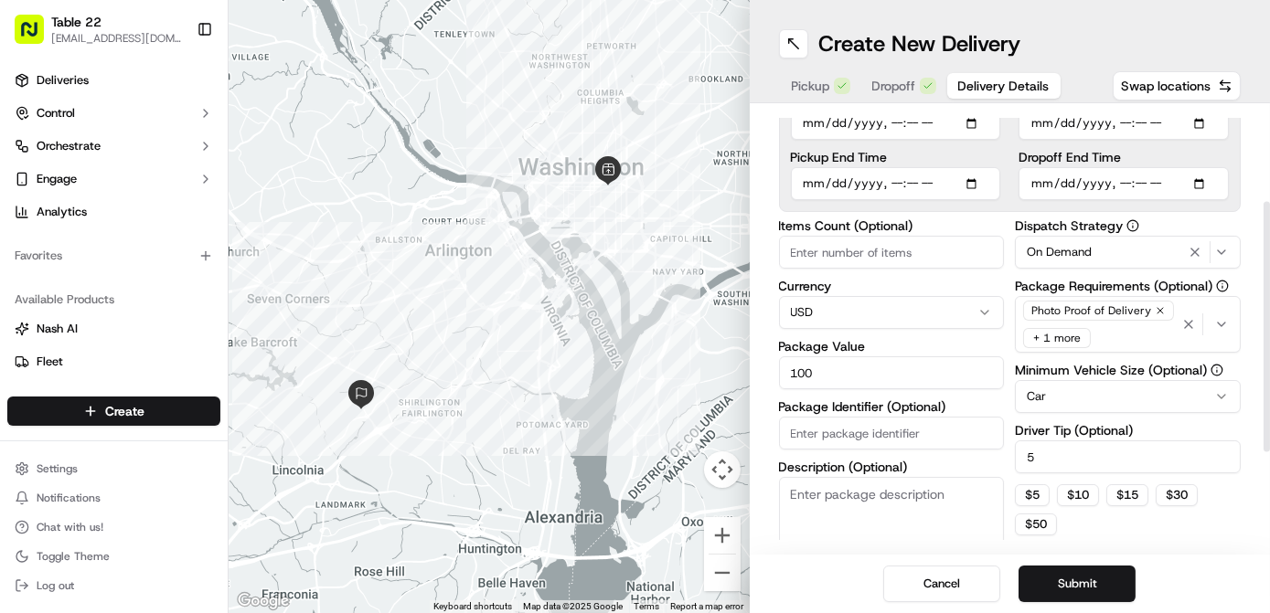
click at [887, 519] on textarea "Description (Optional)" at bounding box center [892, 528] width 226 height 102
type textarea "For 2"
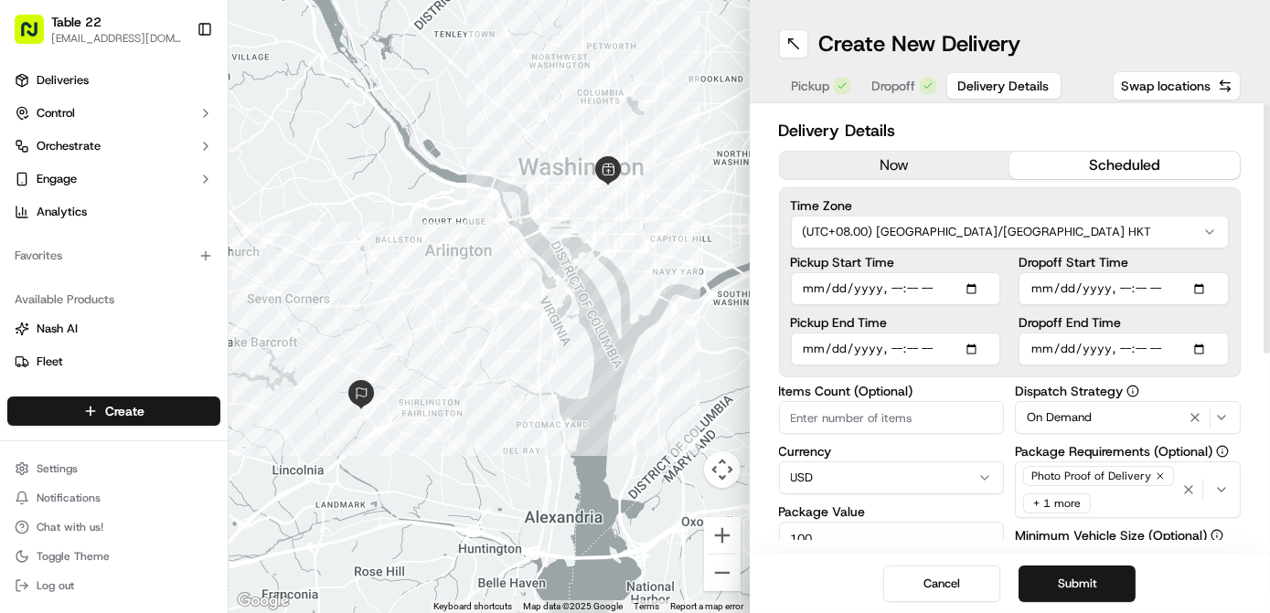
click at [891, 101] on div "Pickup Dropoff Delivery Details" at bounding box center [920, 85] width 283 height 33
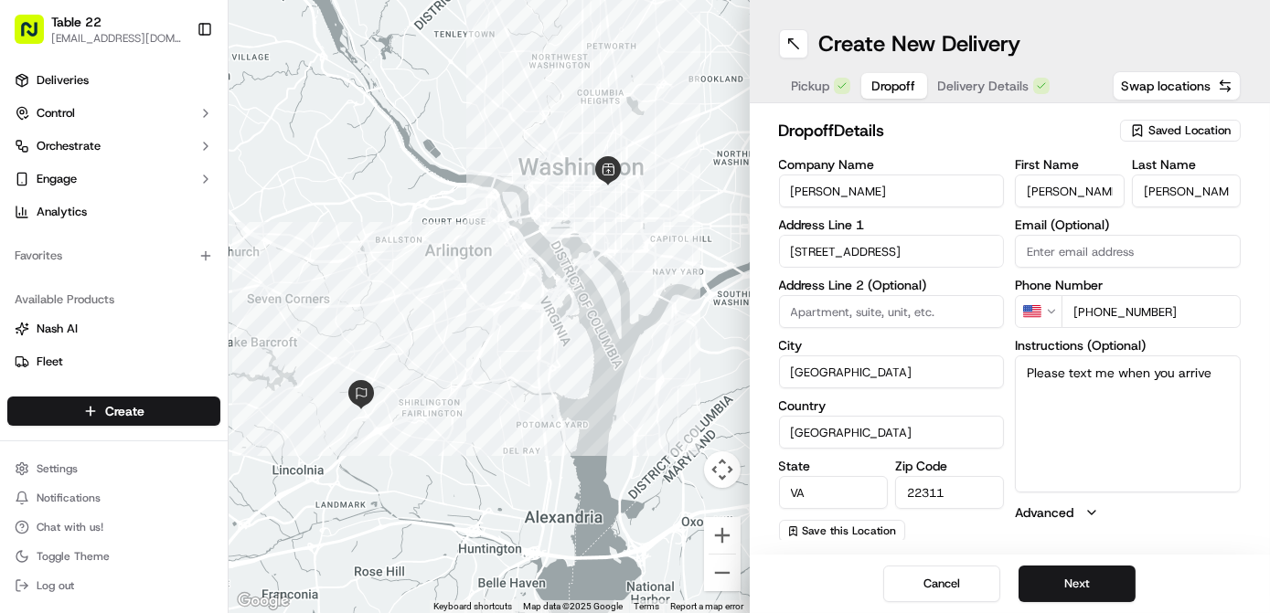
click at [891, 92] on span "Dropoff" at bounding box center [894, 86] width 44 height 18
click at [802, 95] on button "Pickup" at bounding box center [821, 86] width 80 height 26
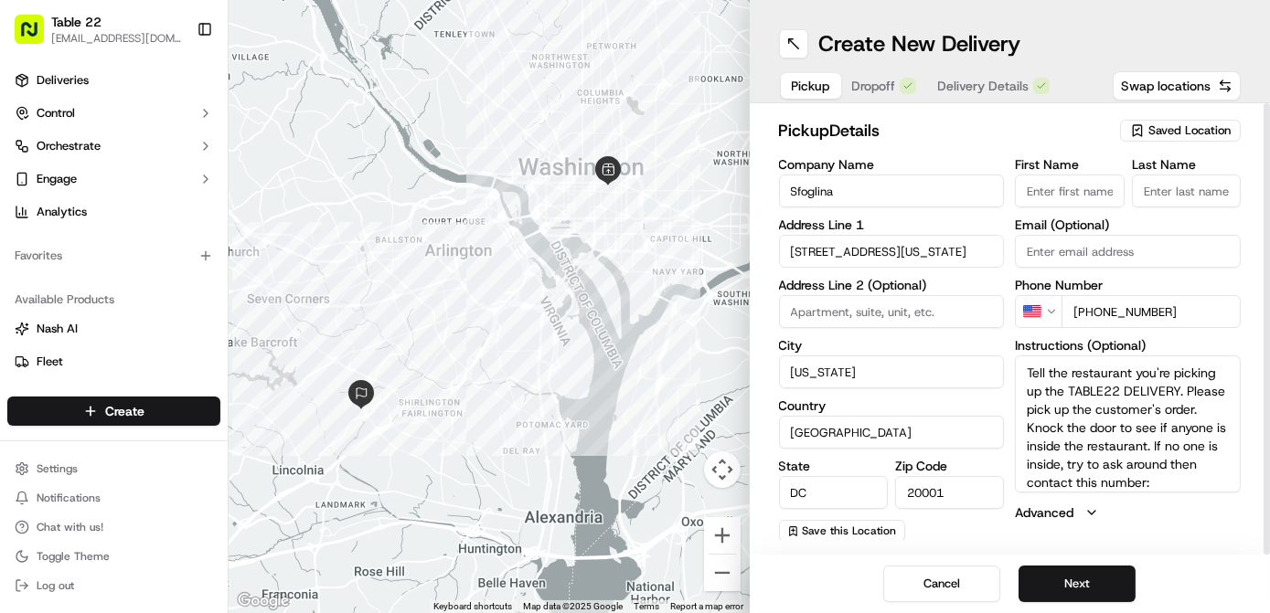
click at [974, 86] on span "Delivery Details" at bounding box center [983, 86] width 91 height 18
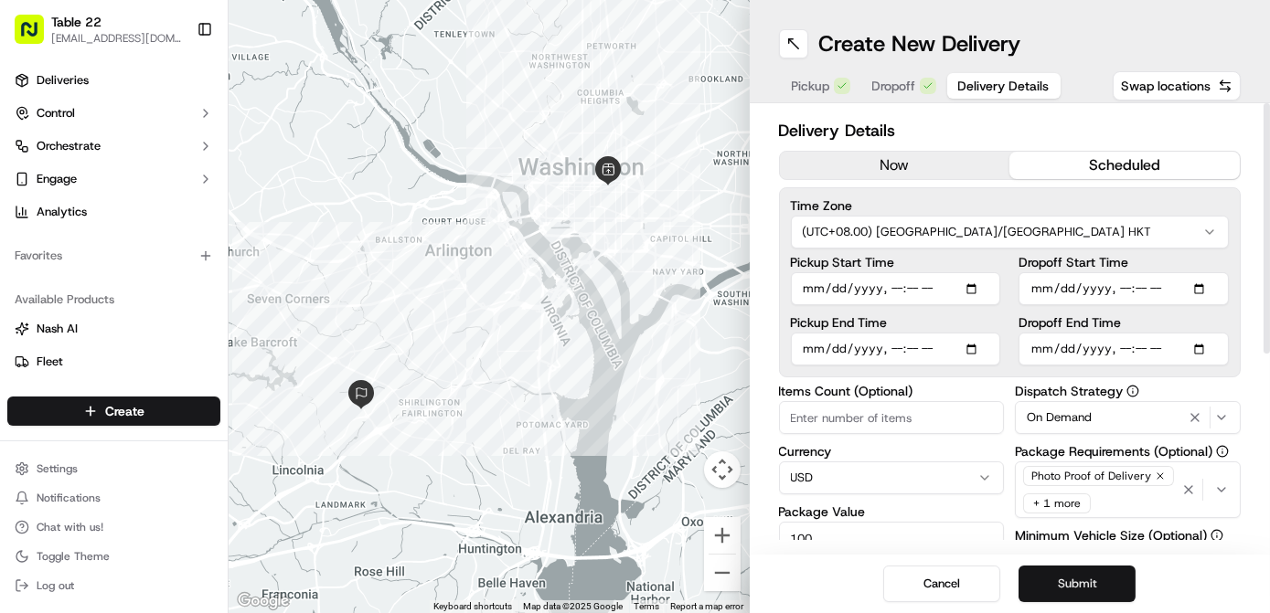
click at [1069, 580] on button "Submit" at bounding box center [1076, 584] width 117 height 37
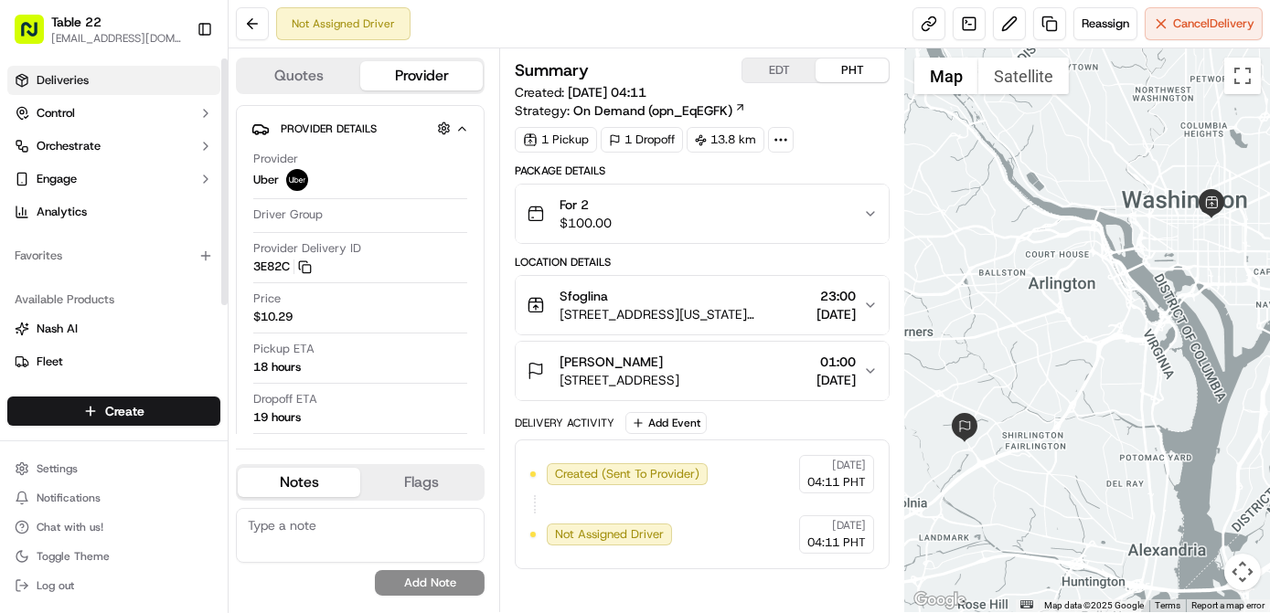
click at [104, 76] on link "Deliveries" at bounding box center [113, 80] width 213 height 29
